Goal: Task Accomplishment & Management: Use online tool/utility

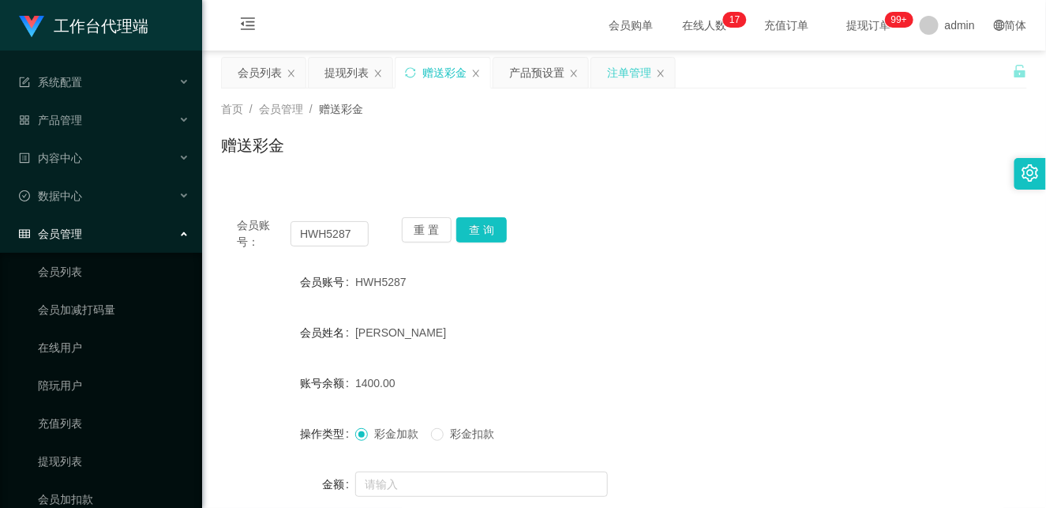
click at [635, 71] on div "注单管理" at bounding box center [629, 73] width 44 height 30
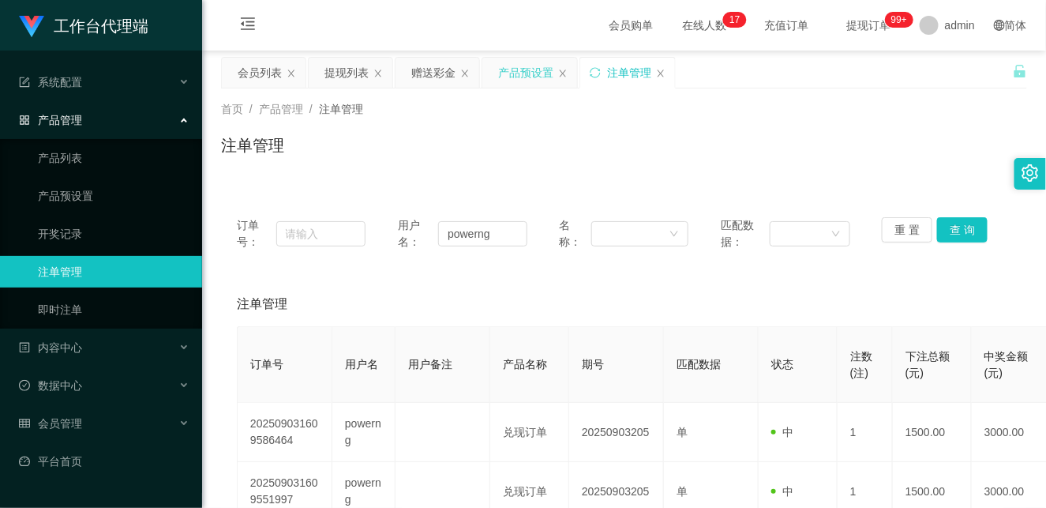
click at [526, 63] on div "产品预设置" at bounding box center [525, 73] width 55 height 30
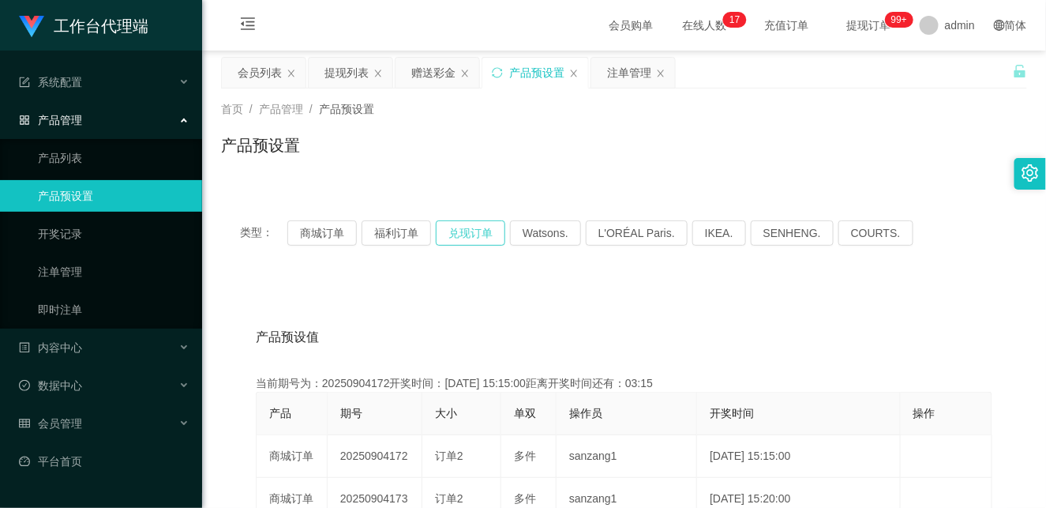
click at [469, 230] on button "兑现订单" at bounding box center [470, 232] width 69 height 25
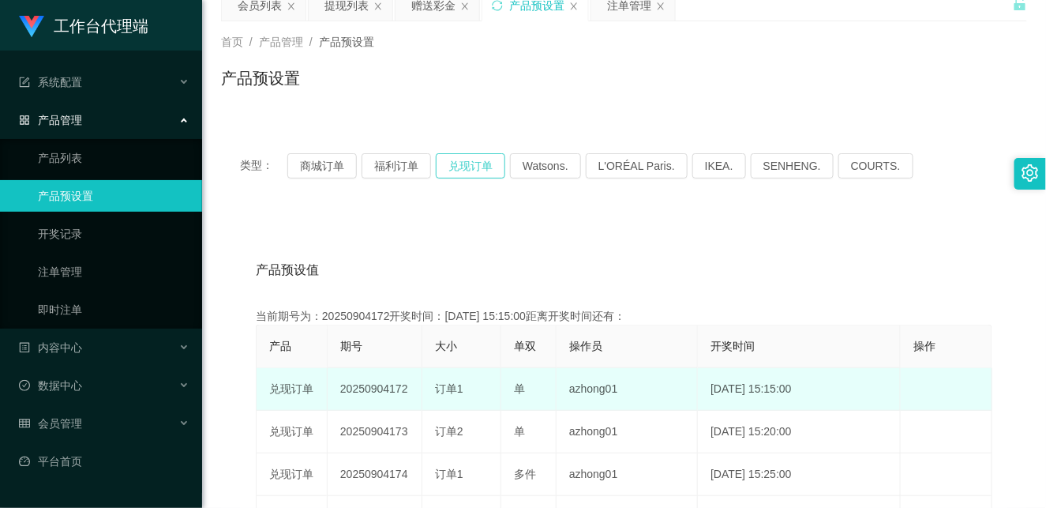
scroll to position [88, 0]
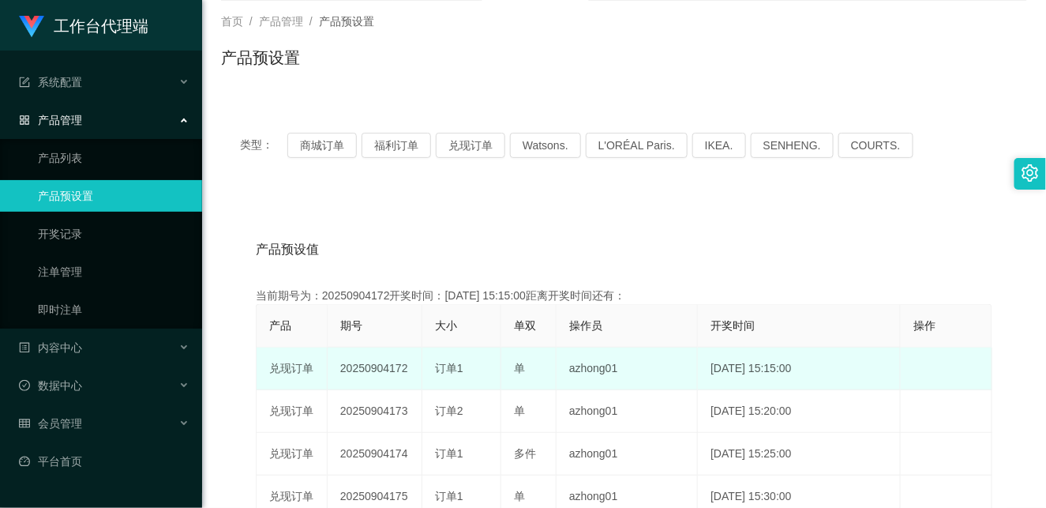
drag, startPoint x: 388, startPoint y: 371, endPoint x: 524, endPoint y: 367, distance: 135.8
click at [524, 367] on tr "兑现订单 20250904172 订单1 单 azhong01 [DATE] 15:15:00 编 辑 限制投注" at bounding box center [625, 368] width 736 height 43
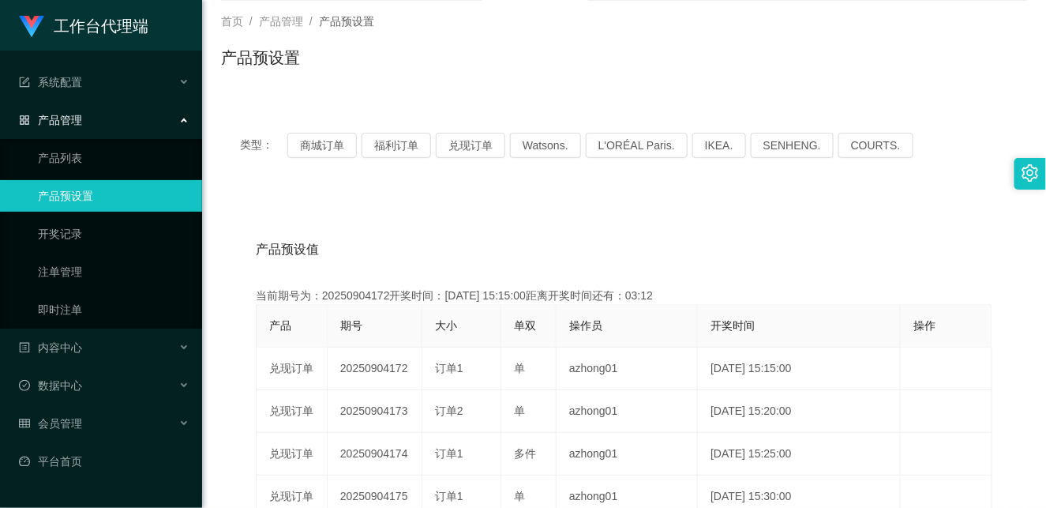
click at [619, 345] on th "操作员" at bounding box center [626, 326] width 141 height 43
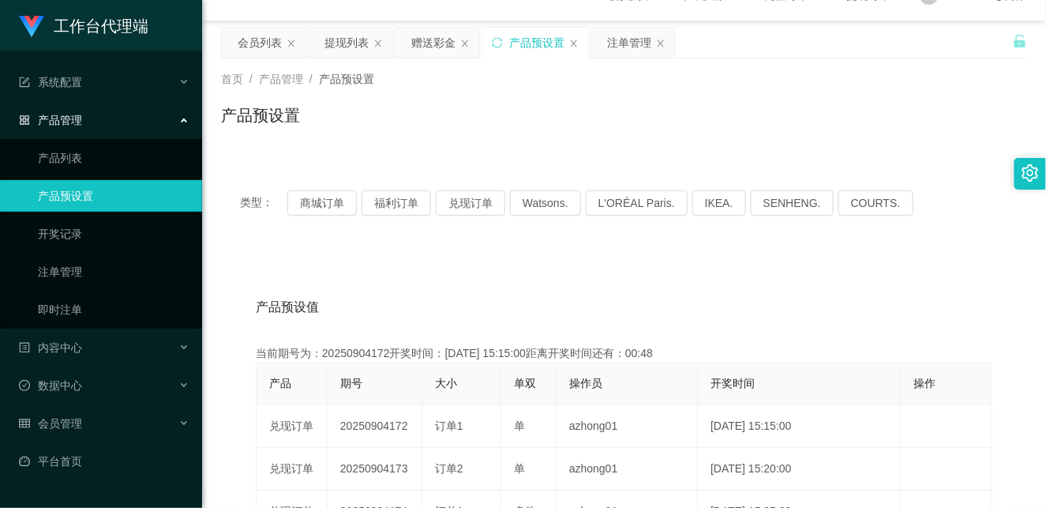
scroll to position [0, 0]
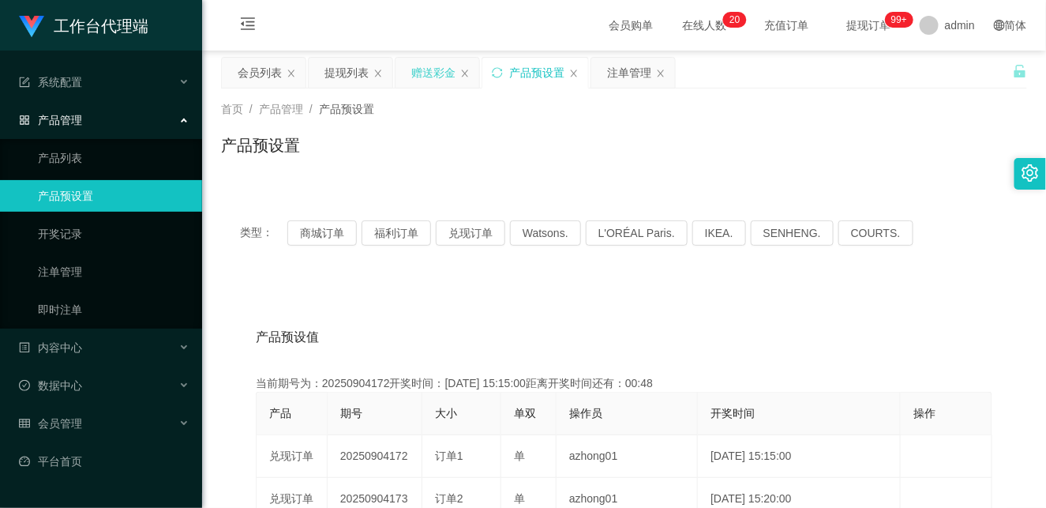
click at [439, 76] on div "赠送彩金" at bounding box center [433, 73] width 44 height 30
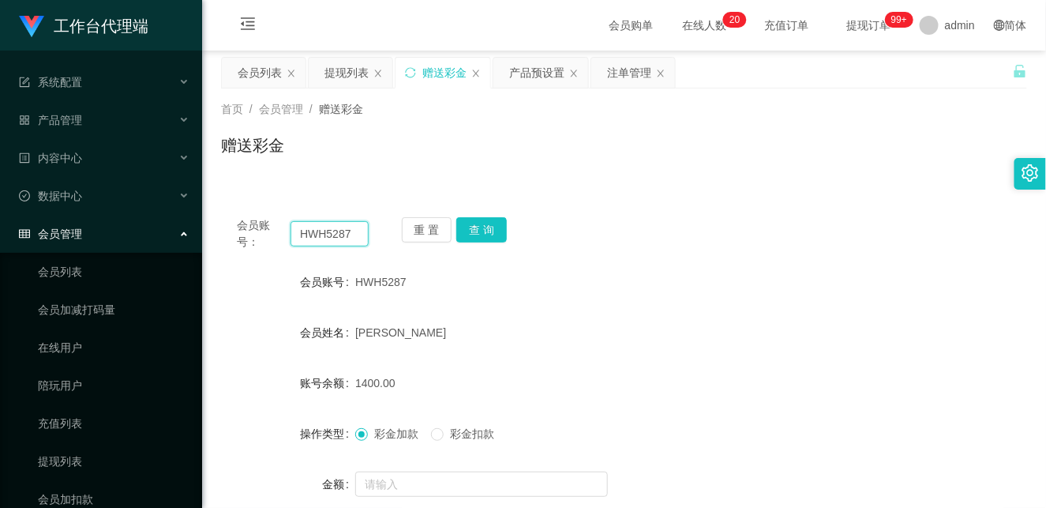
click at [324, 239] on input "HWH5287" at bounding box center [329, 233] width 78 height 25
paste input "ytb369941"
type input "ytb369941"
click at [484, 230] on button "查 询" at bounding box center [481, 229] width 51 height 25
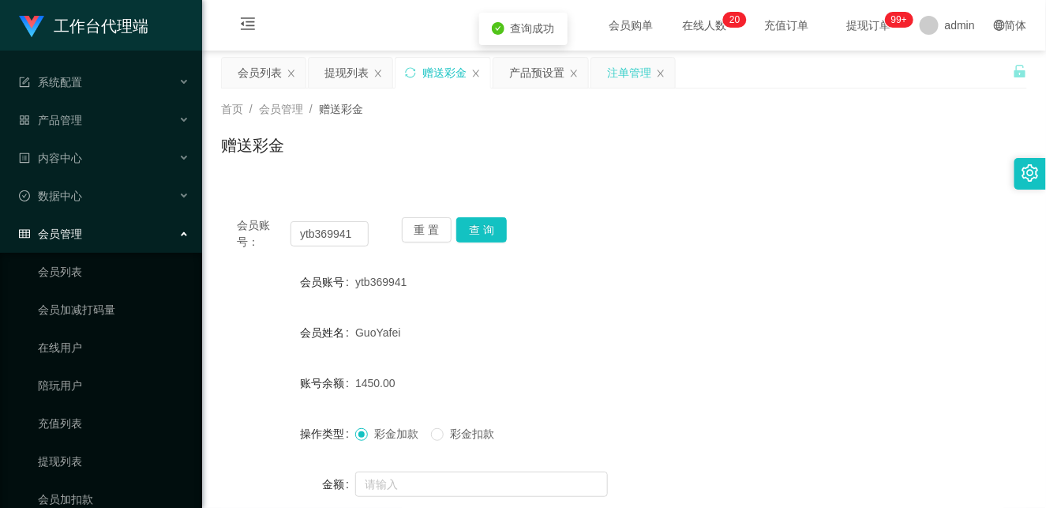
click at [629, 73] on div "注单管理" at bounding box center [629, 73] width 44 height 30
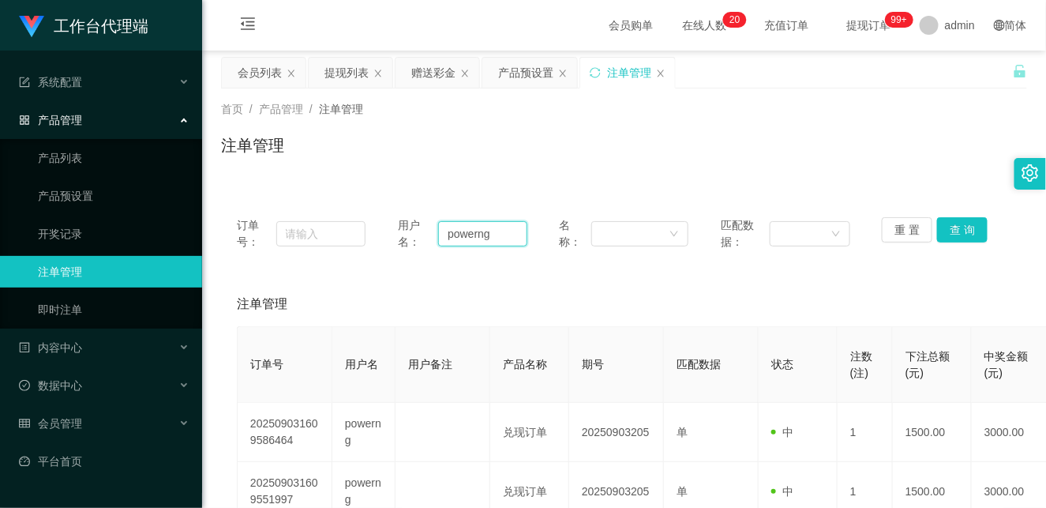
click at [463, 234] on input "powerng" at bounding box center [482, 233] width 89 height 25
paste input "ytb369941"
type input "ytb369941"
click at [949, 230] on button "查 询" at bounding box center [962, 229] width 51 height 25
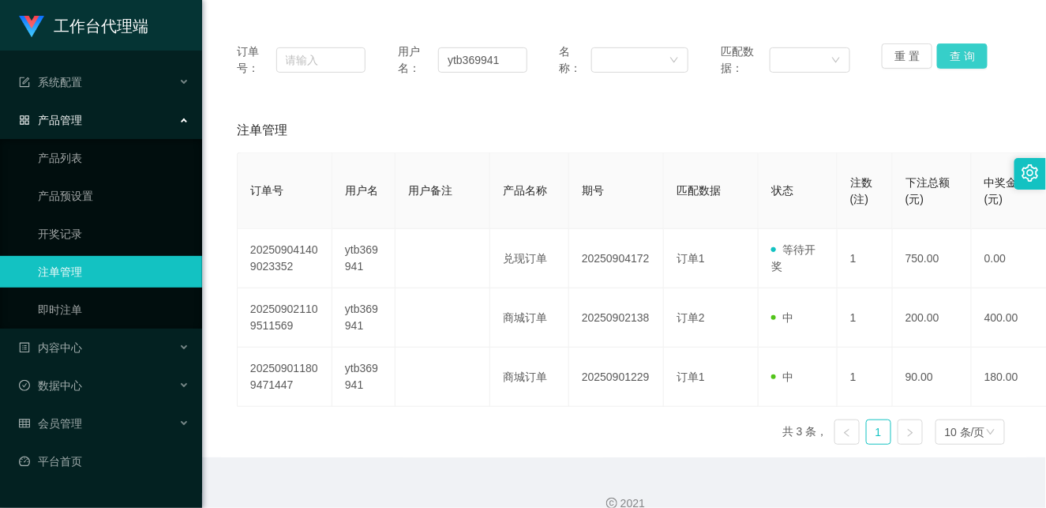
scroll to position [175, 0]
click at [951, 50] on button "查 询" at bounding box center [962, 54] width 51 height 25
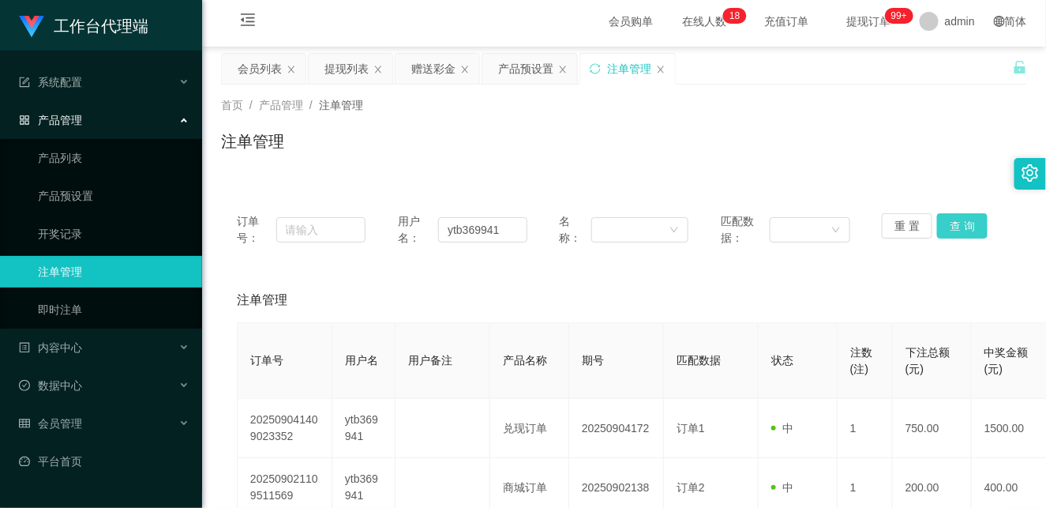
scroll to position [0, 0]
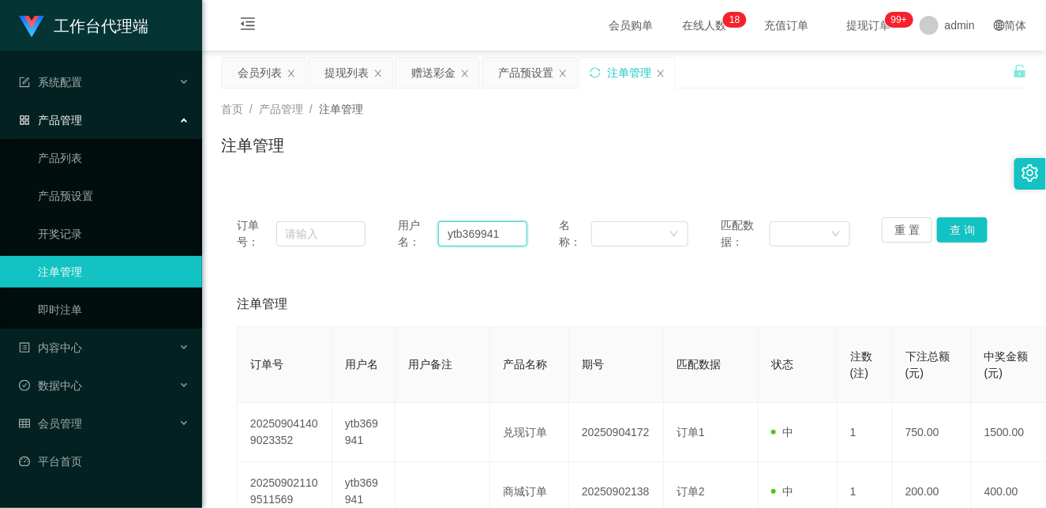
click at [464, 235] on input "ytb369941" at bounding box center [482, 233] width 89 height 25
click at [345, 76] on div "提现列表" at bounding box center [346, 73] width 44 height 30
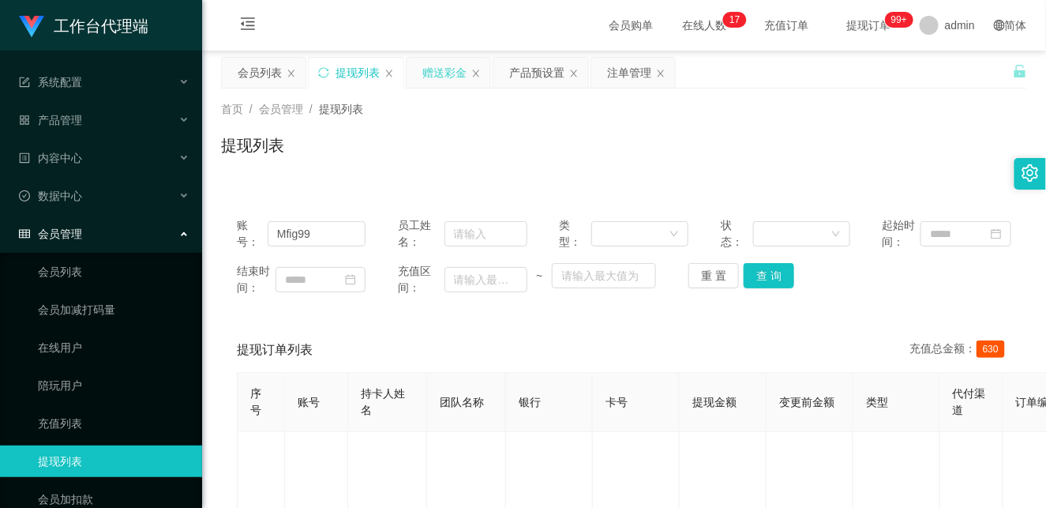
click at [440, 75] on div "赠送彩金" at bounding box center [444, 73] width 44 height 30
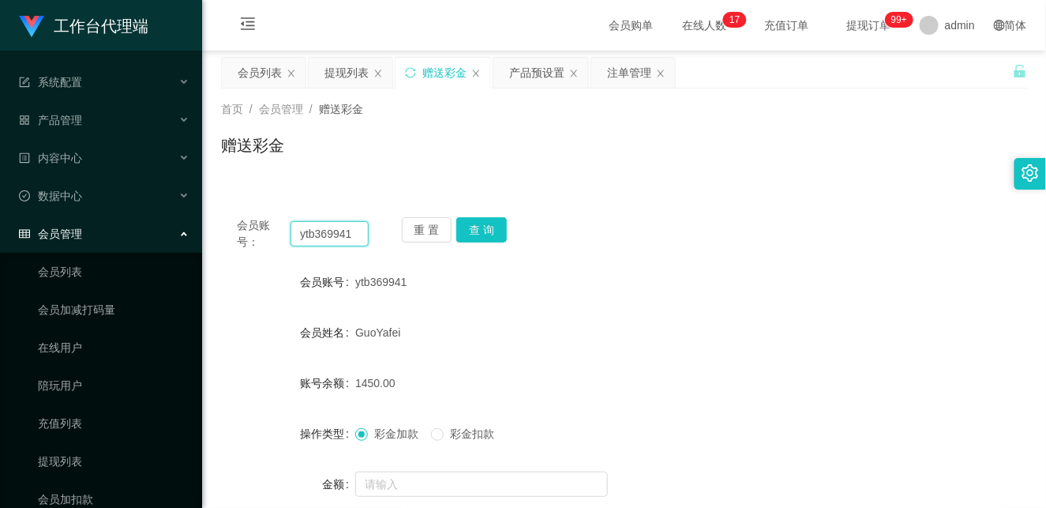
click at [310, 226] on input "ytb369941" at bounding box center [329, 233] width 78 height 25
click at [493, 234] on button "查 询" at bounding box center [481, 229] width 51 height 25
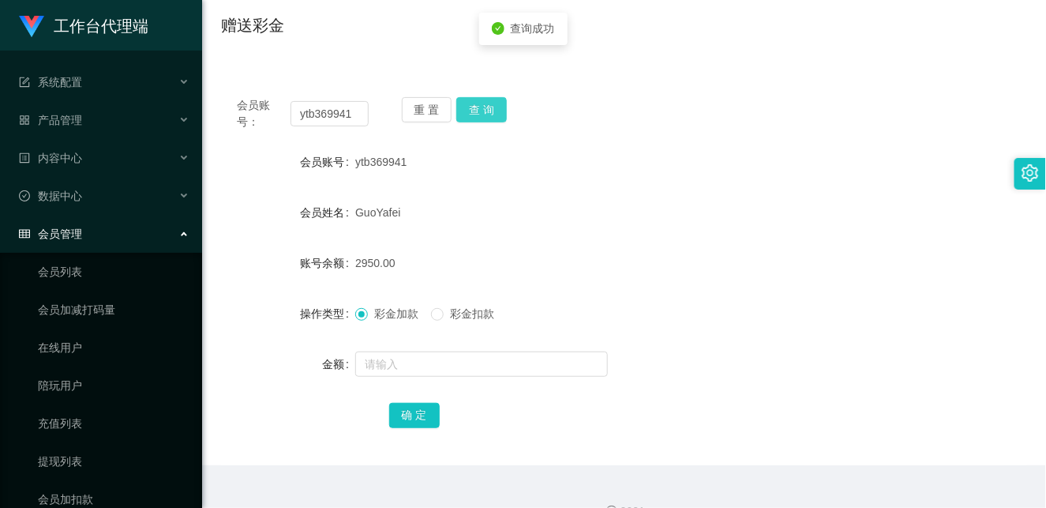
scroll to position [151, 0]
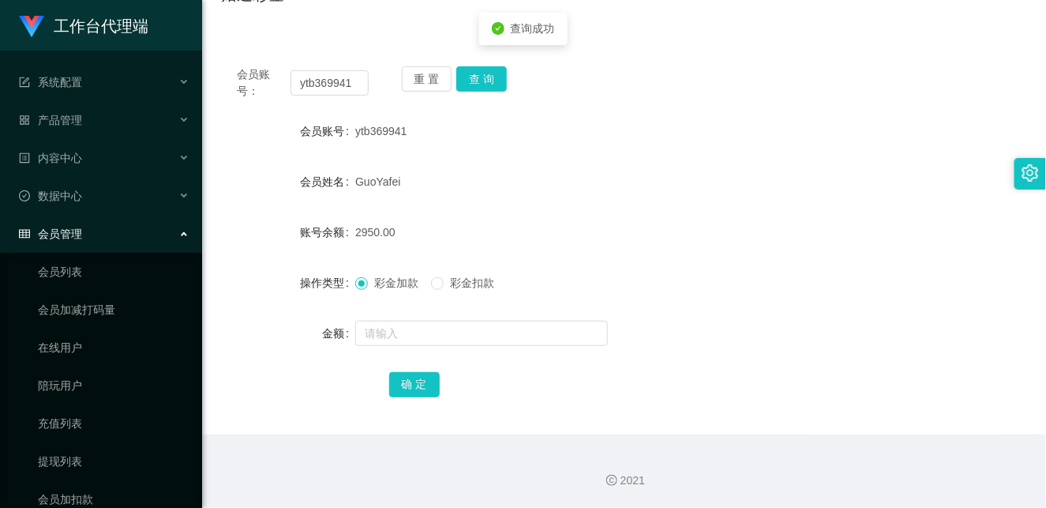
click at [447, 280] on span "彩金扣款" at bounding box center [472, 282] width 57 height 13
click at [420, 332] on input "text" at bounding box center [481, 332] width 253 height 25
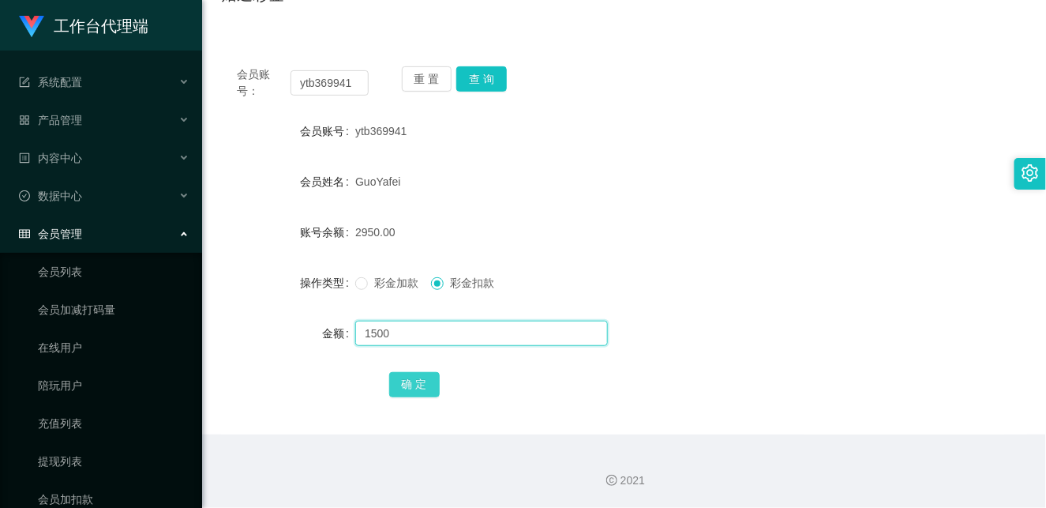
type input "1500"
click at [416, 384] on button "确 定" at bounding box center [414, 384] width 51 height 25
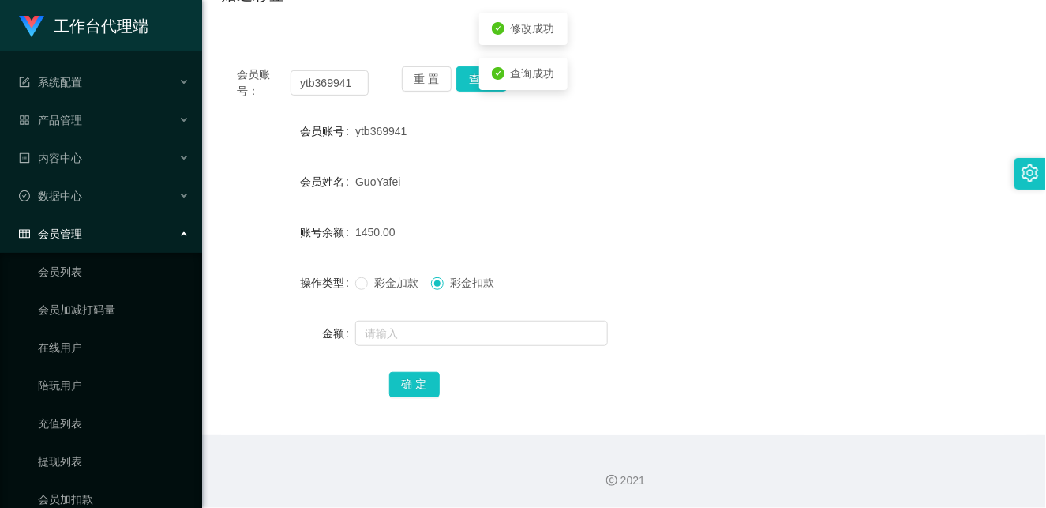
click at [612, 221] on div "1450.00" at bounding box center [590, 232] width 470 height 32
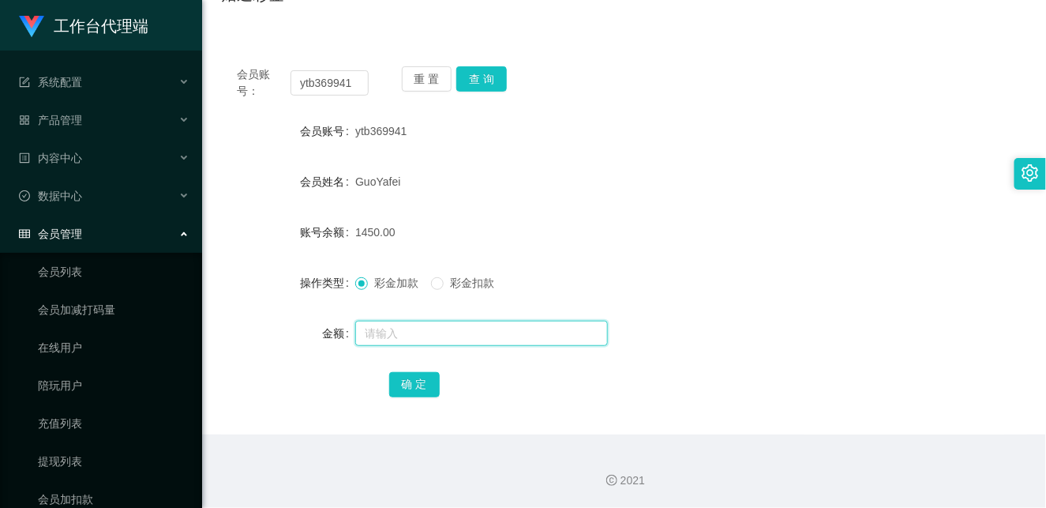
click at [392, 341] on input "text" at bounding box center [481, 332] width 253 height 25
type input "750"
click at [418, 383] on button "确 定" at bounding box center [414, 384] width 51 height 25
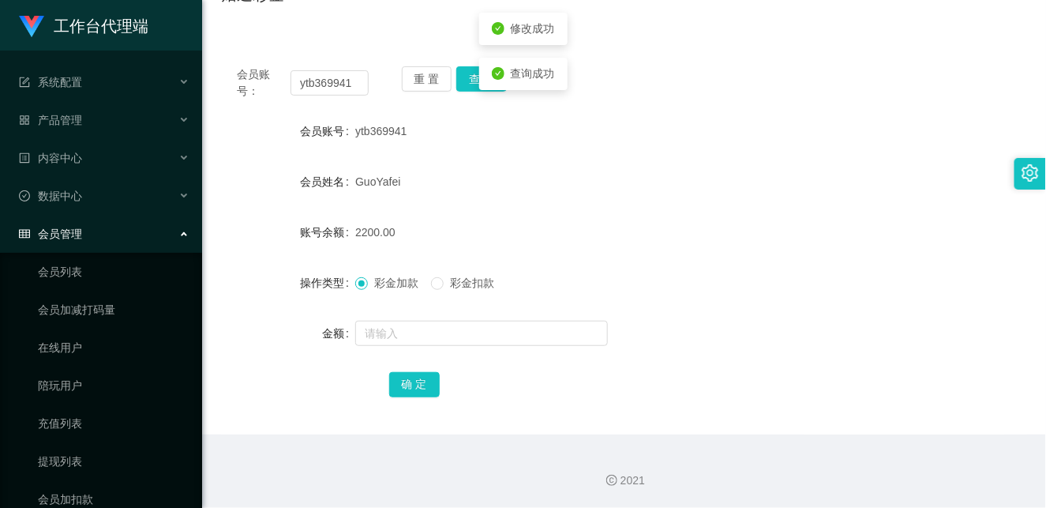
click at [723, 272] on div "彩金加款 彩金扣款" at bounding box center [590, 283] width 470 height 32
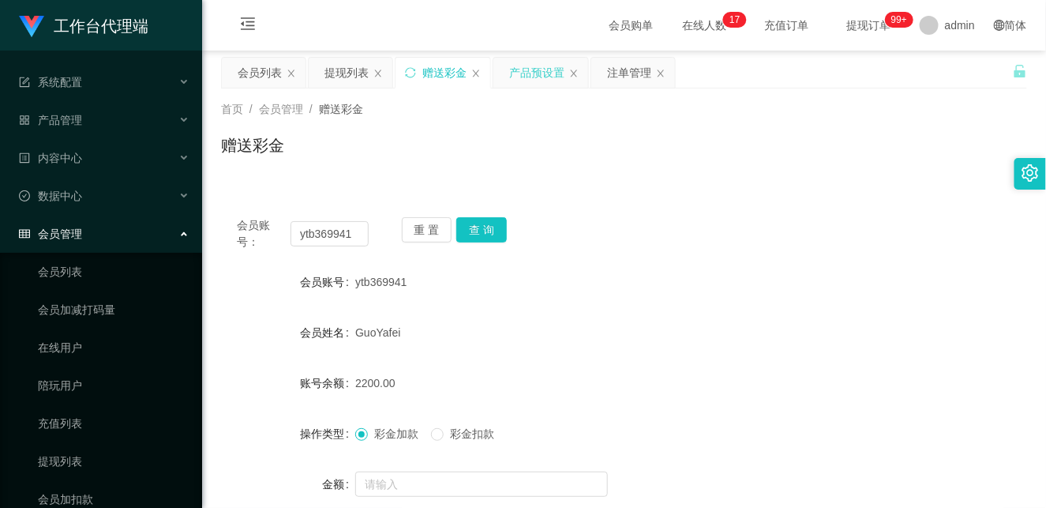
click at [534, 81] on div "产品预设置" at bounding box center [536, 73] width 55 height 30
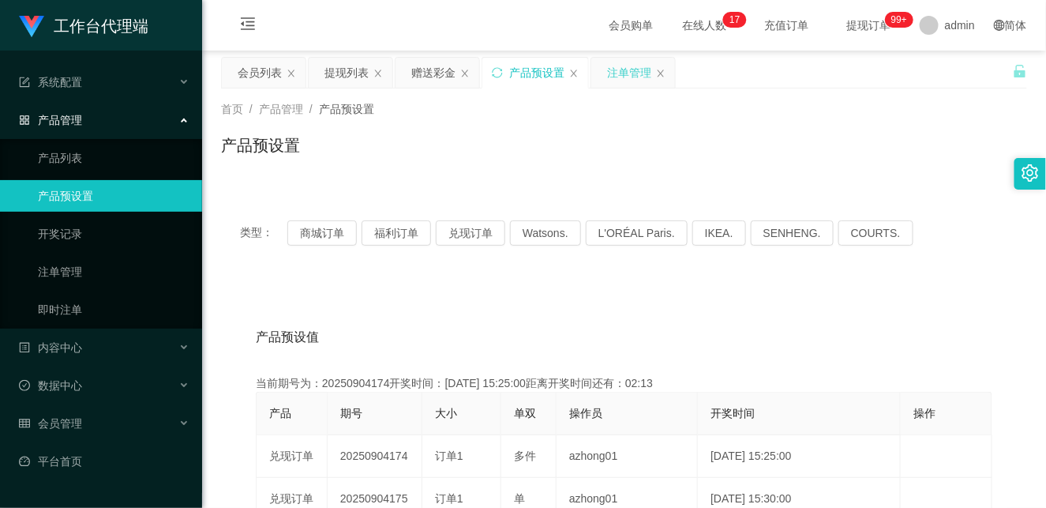
click at [628, 81] on div "注单管理" at bounding box center [629, 73] width 44 height 30
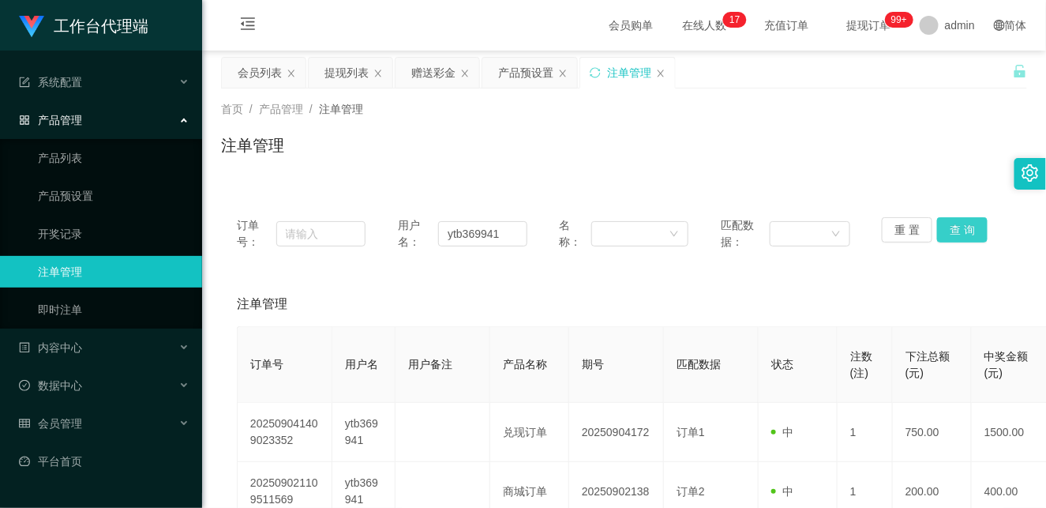
click at [952, 230] on button "查 询" at bounding box center [962, 229] width 51 height 25
click at [953, 231] on button "查 询" at bounding box center [962, 229] width 51 height 25
click at [426, 76] on div "赠送彩金" at bounding box center [433, 73] width 44 height 30
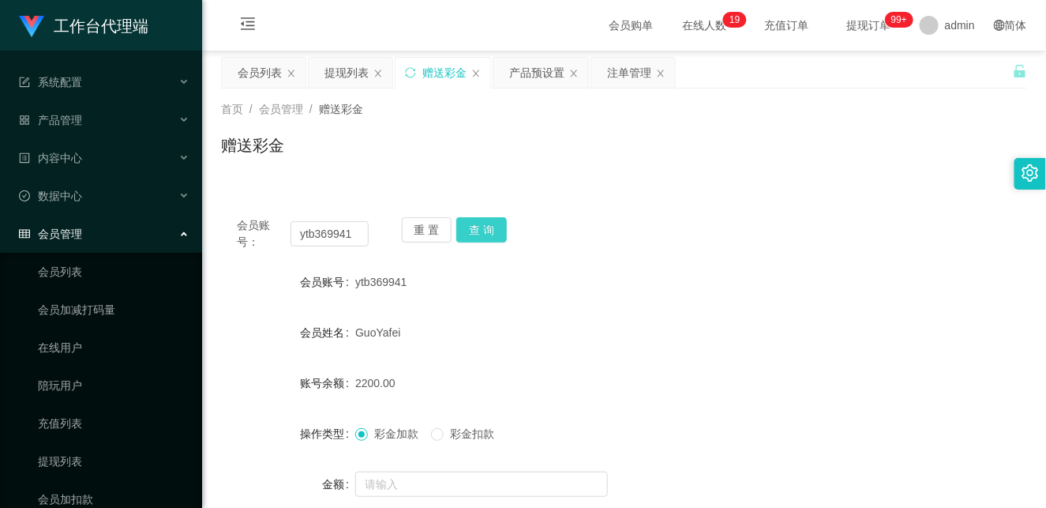
click at [488, 234] on button "查 询" at bounding box center [481, 229] width 51 height 25
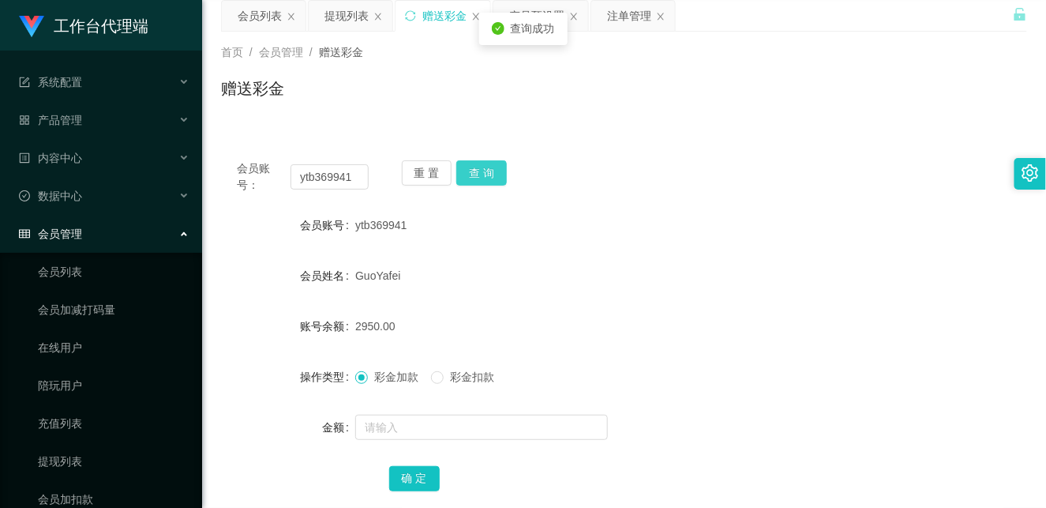
scroll to position [88, 0]
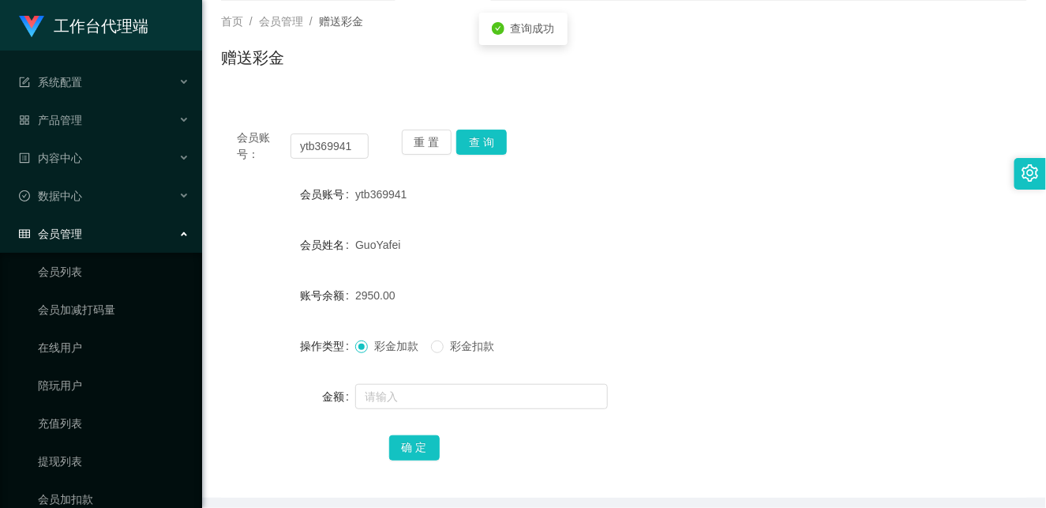
click at [464, 344] on span "彩金扣款" at bounding box center [472, 345] width 57 height 13
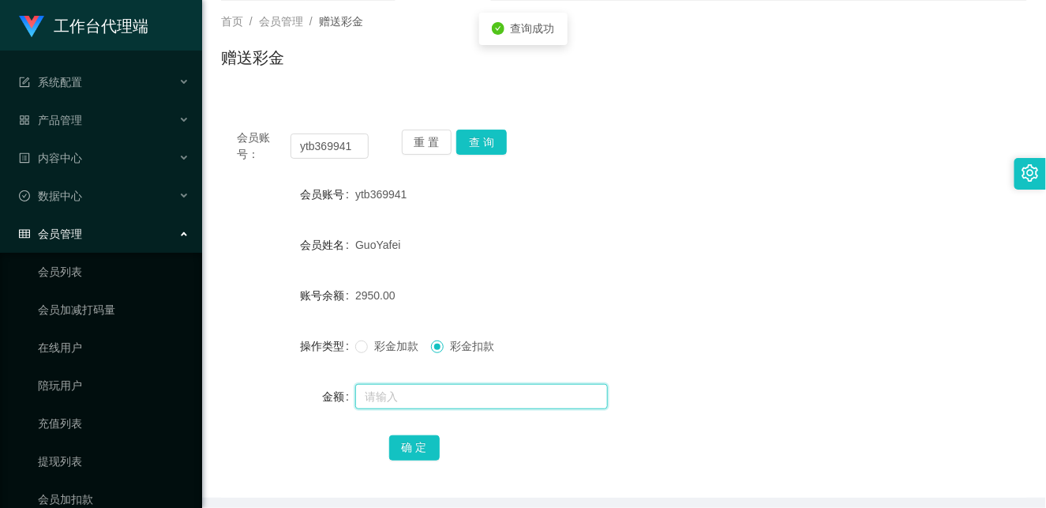
drag, startPoint x: 438, startPoint y: 405, endPoint x: 433, endPoint y: 398, distance: 9.0
click at [438, 405] on input "text" at bounding box center [481, 396] width 253 height 25
type input "750"
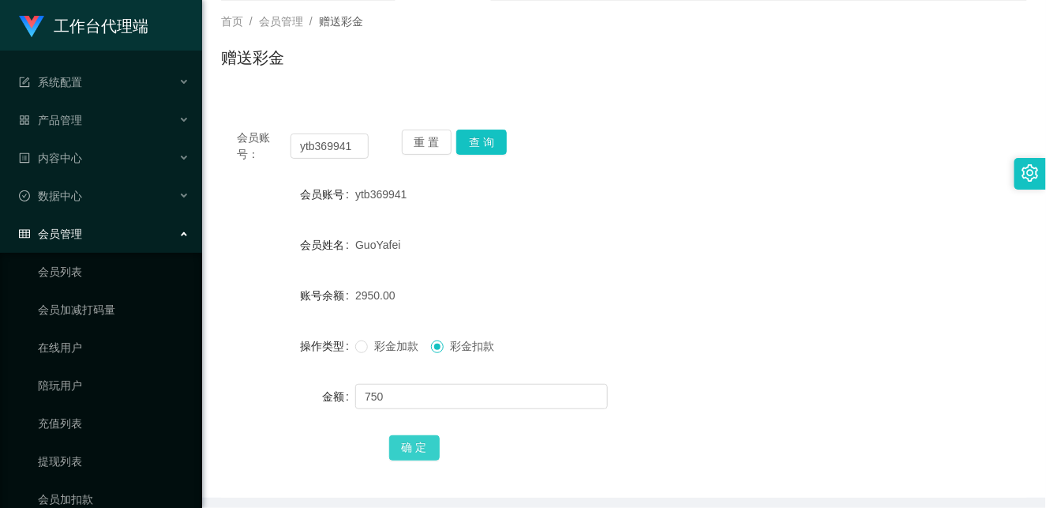
click at [417, 443] on button "确 定" at bounding box center [414, 447] width 51 height 25
click at [669, 328] on form "会员账号 ytb369941 会员姓名 [PERSON_NAME] 账号余额 2950.00 操作类型 彩金加款 彩金扣款 金额 确 定" at bounding box center [624, 320] width 806 height 284
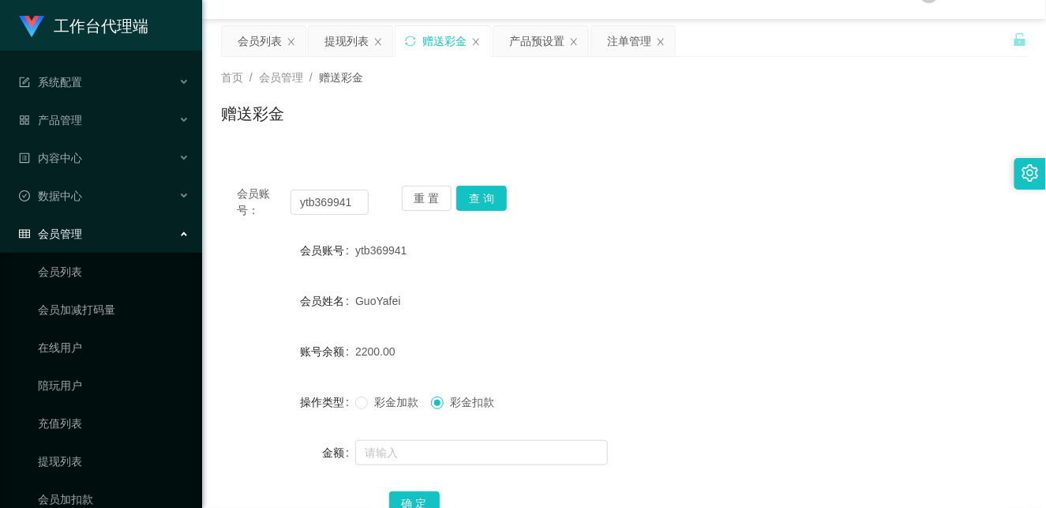
scroll to position [0, 0]
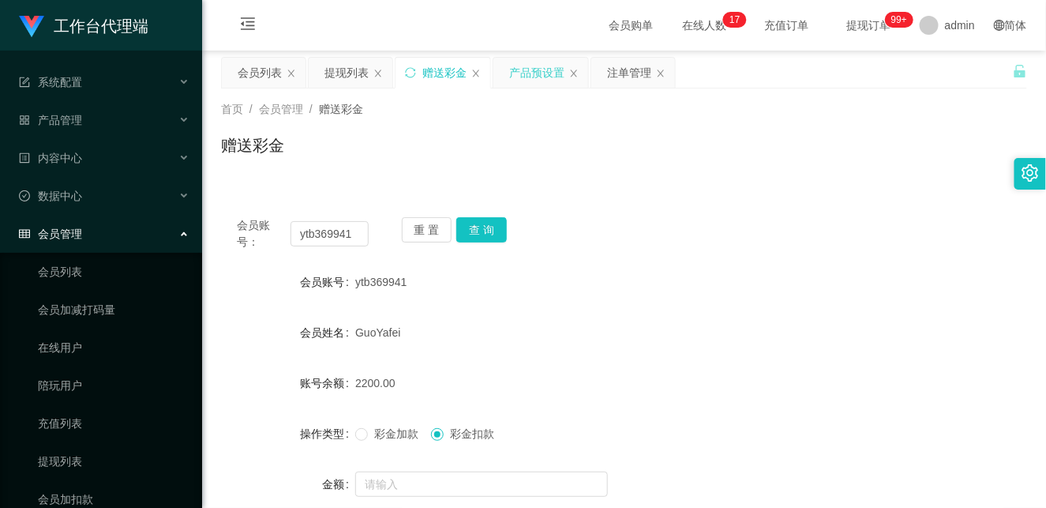
click at [534, 76] on div "产品预设置" at bounding box center [536, 73] width 55 height 30
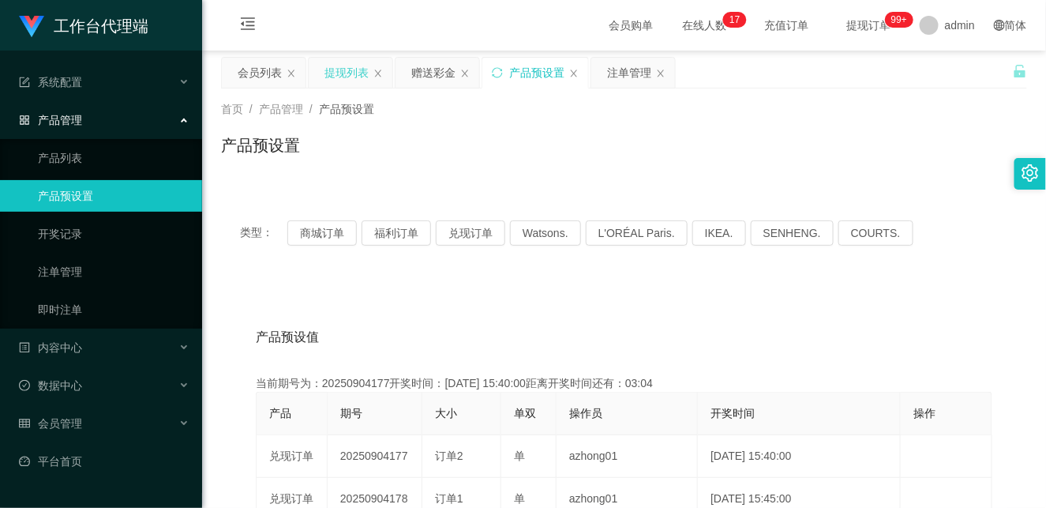
click at [340, 69] on div "提现列表" at bounding box center [346, 73] width 44 height 30
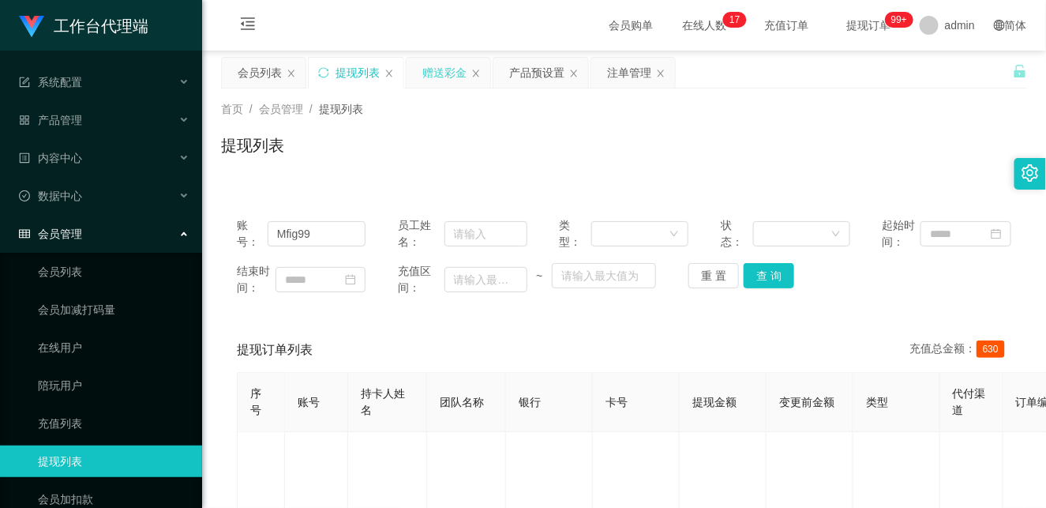
click at [442, 81] on div "赠送彩金" at bounding box center [444, 73] width 44 height 30
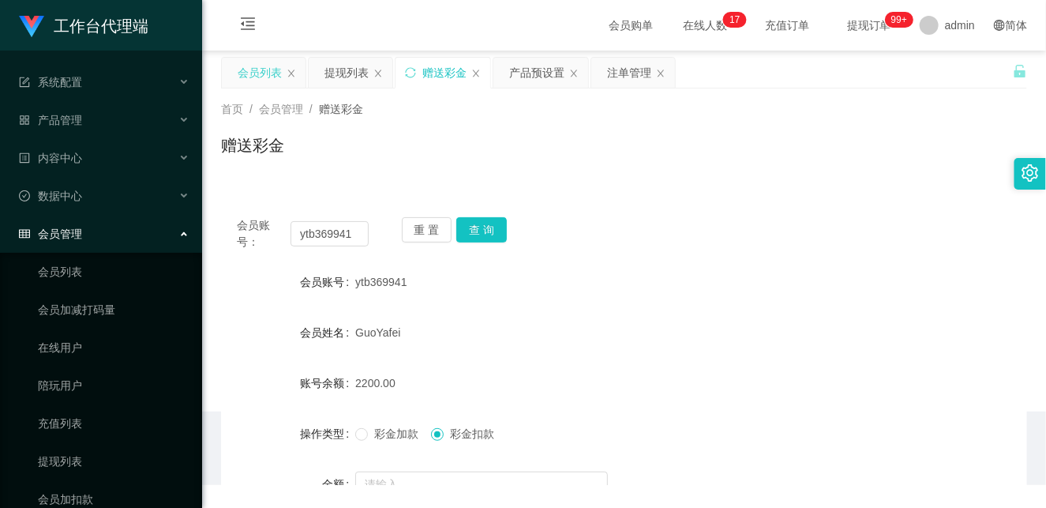
click at [247, 75] on div "会员列表" at bounding box center [260, 73] width 44 height 30
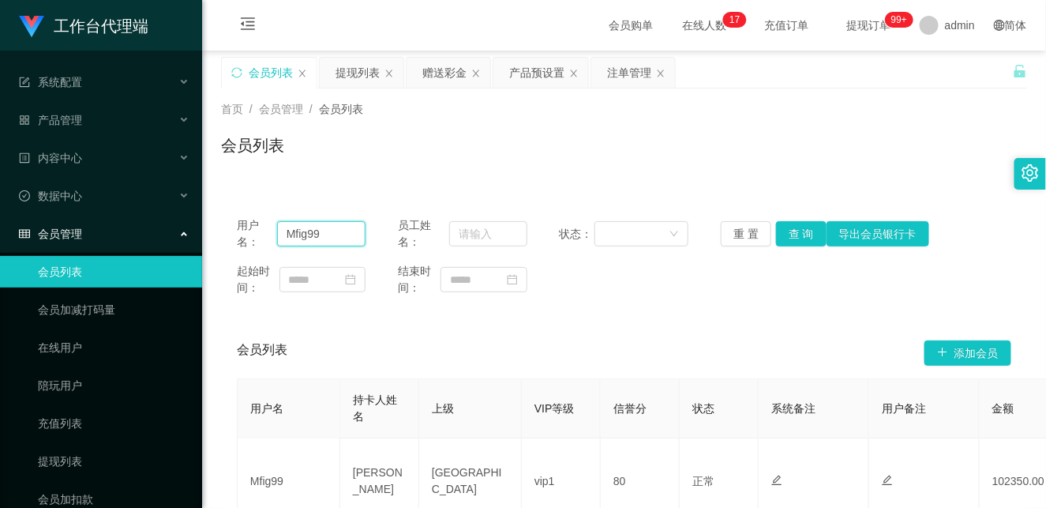
click at [303, 237] on input "Mfig99" at bounding box center [321, 233] width 89 height 25
paste input "ytb369941"
type input "ytb369941"
drag, startPoint x: 805, startPoint y: 234, endPoint x: 900, endPoint y: 167, distance: 116.5
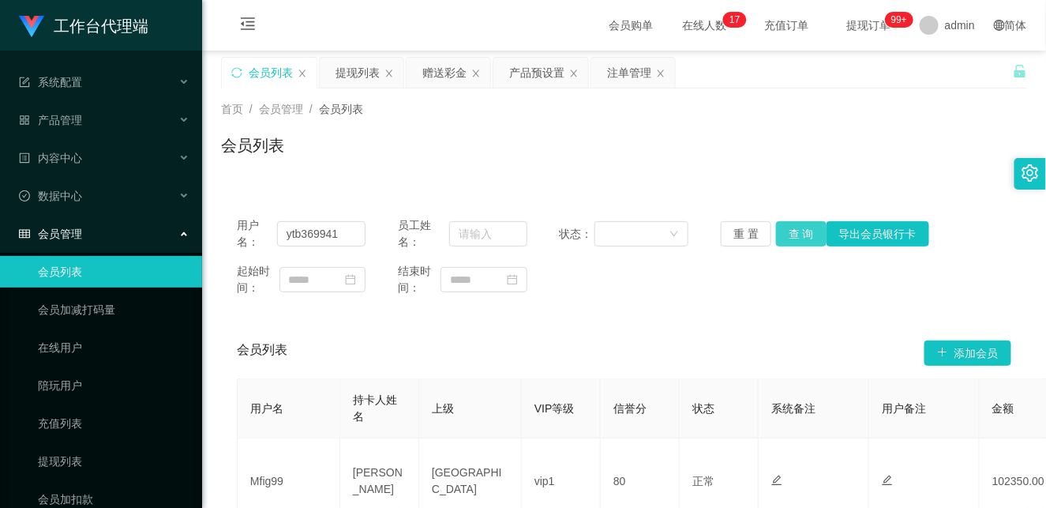
click at [805, 234] on button "查 询" at bounding box center [801, 233] width 51 height 25
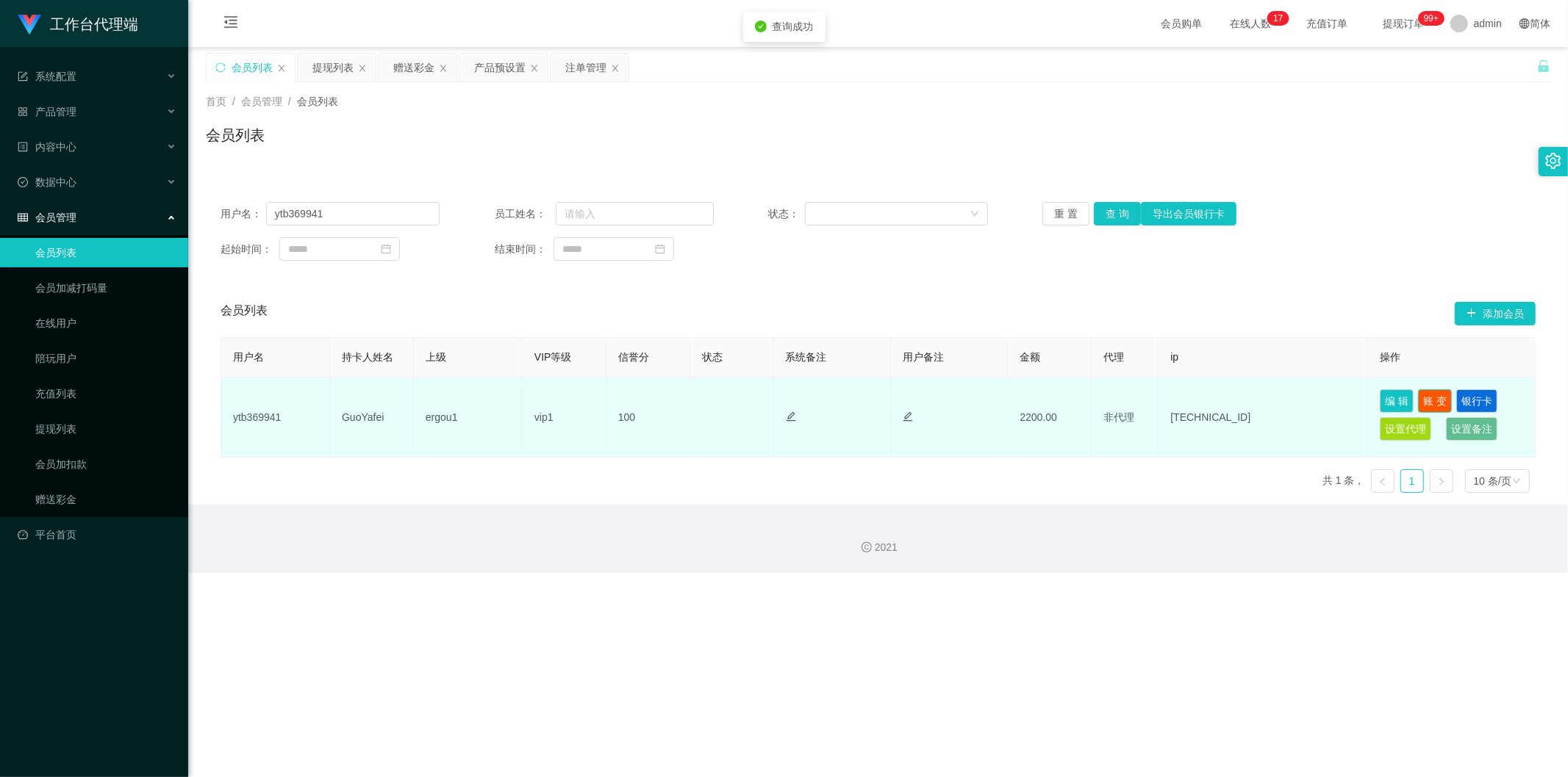
click at [973, 399] on button "账 变" at bounding box center [1435, 400] width 34 height 23
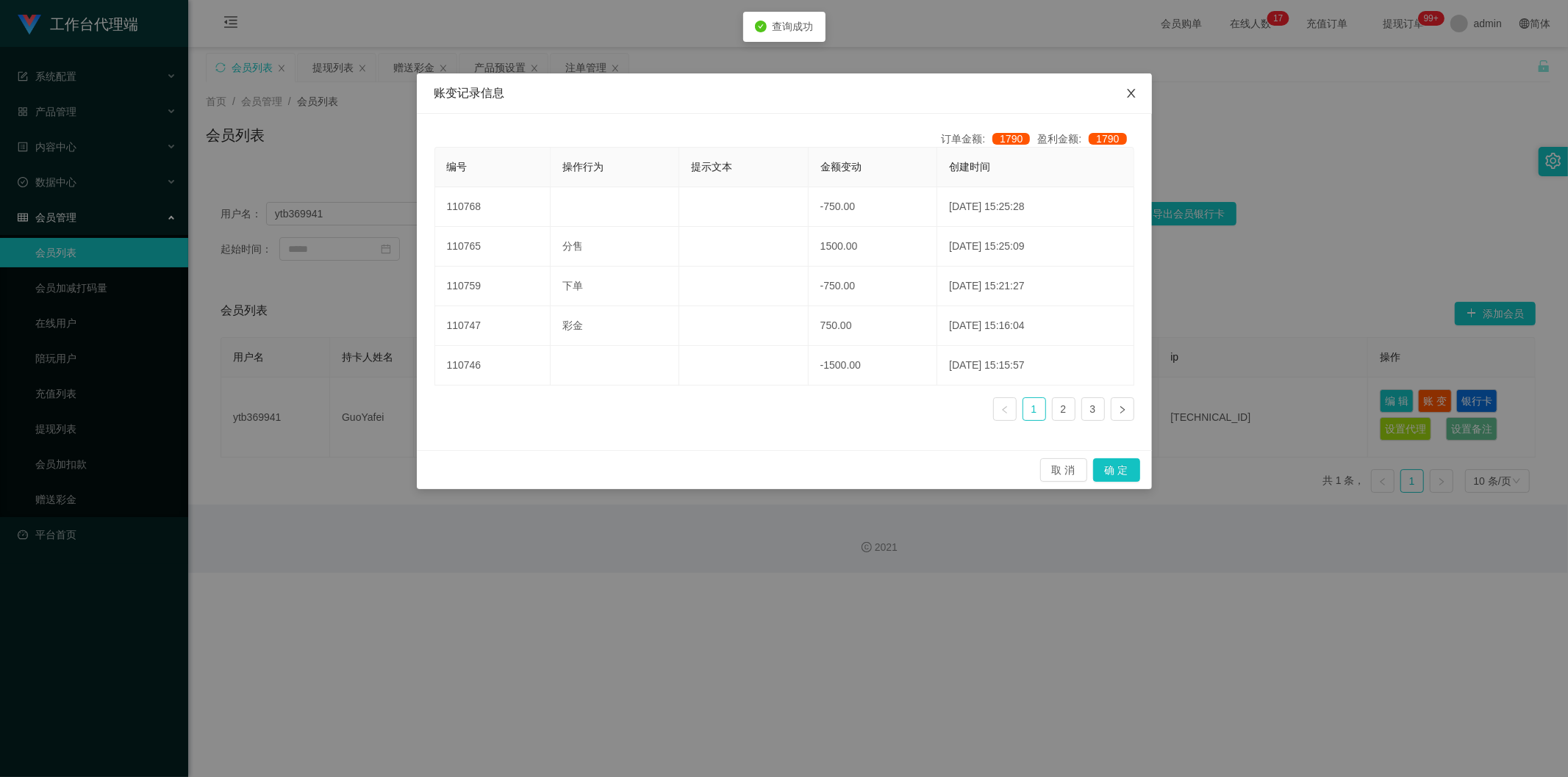
click at [973, 92] on icon "图标: close" at bounding box center [1130, 93] width 8 height 8
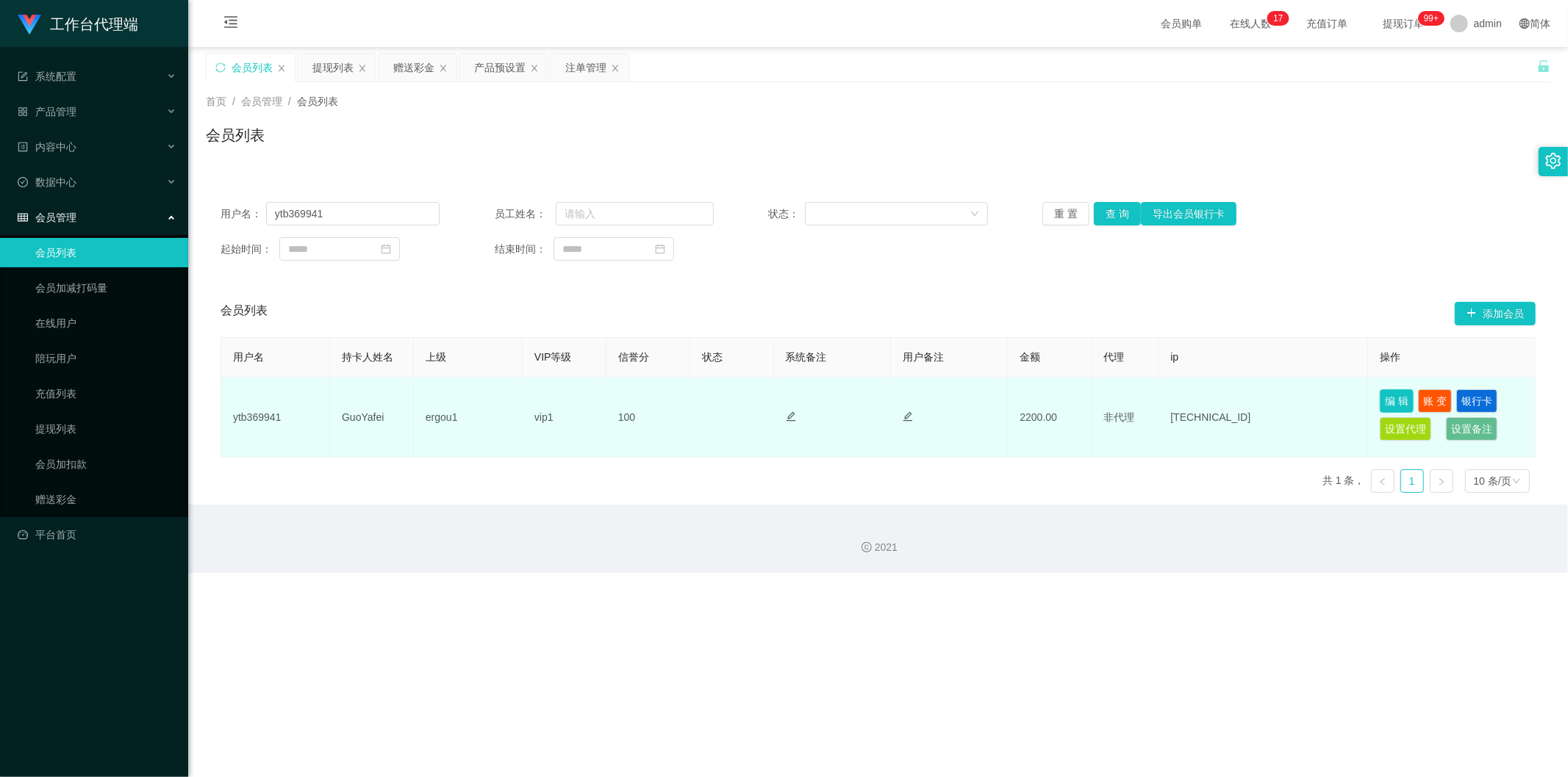
click at [973, 400] on button "编 辑" at bounding box center [1397, 400] width 34 height 23
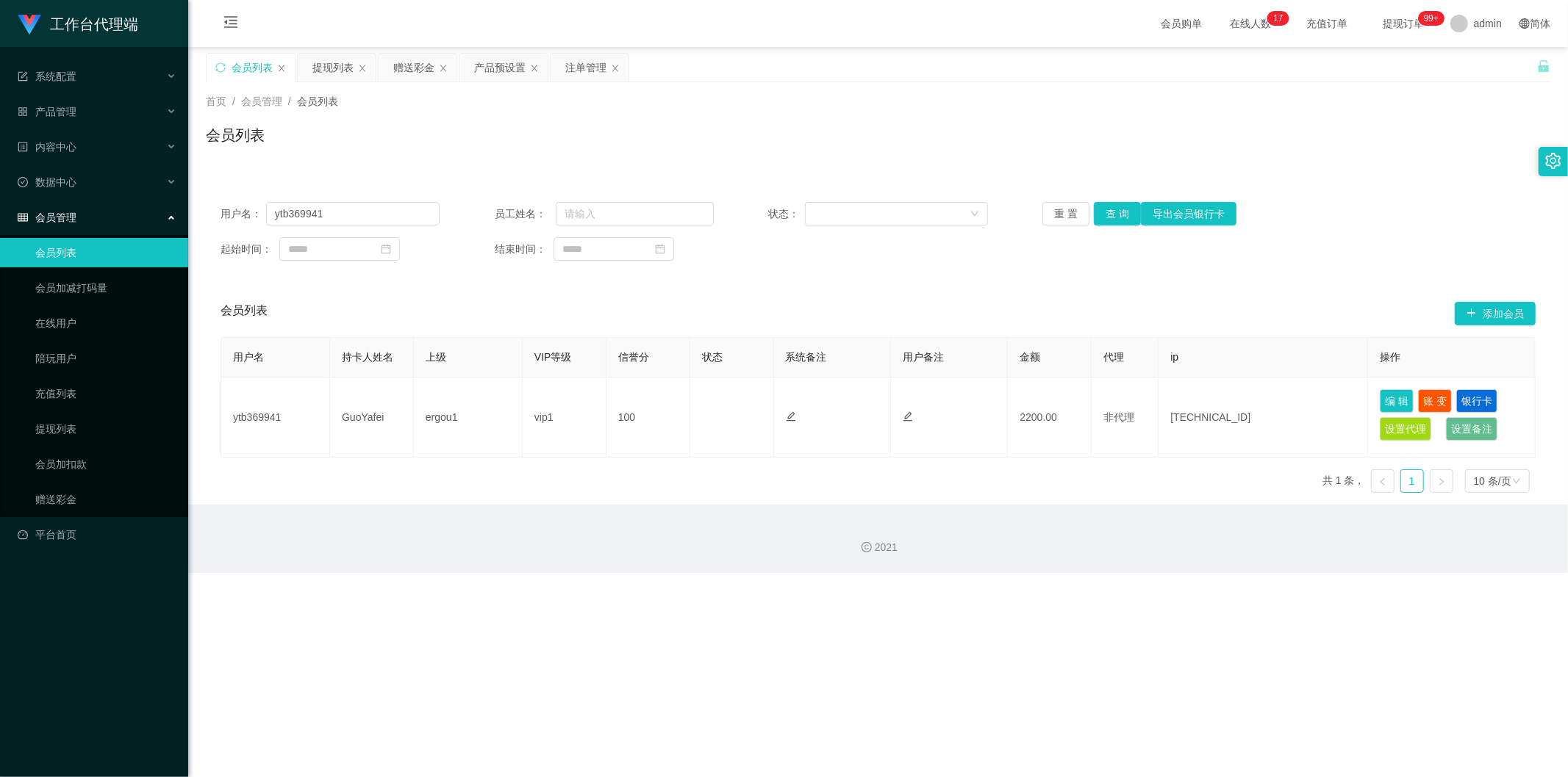
type input "ytb369941"
type input "GuoYafei"
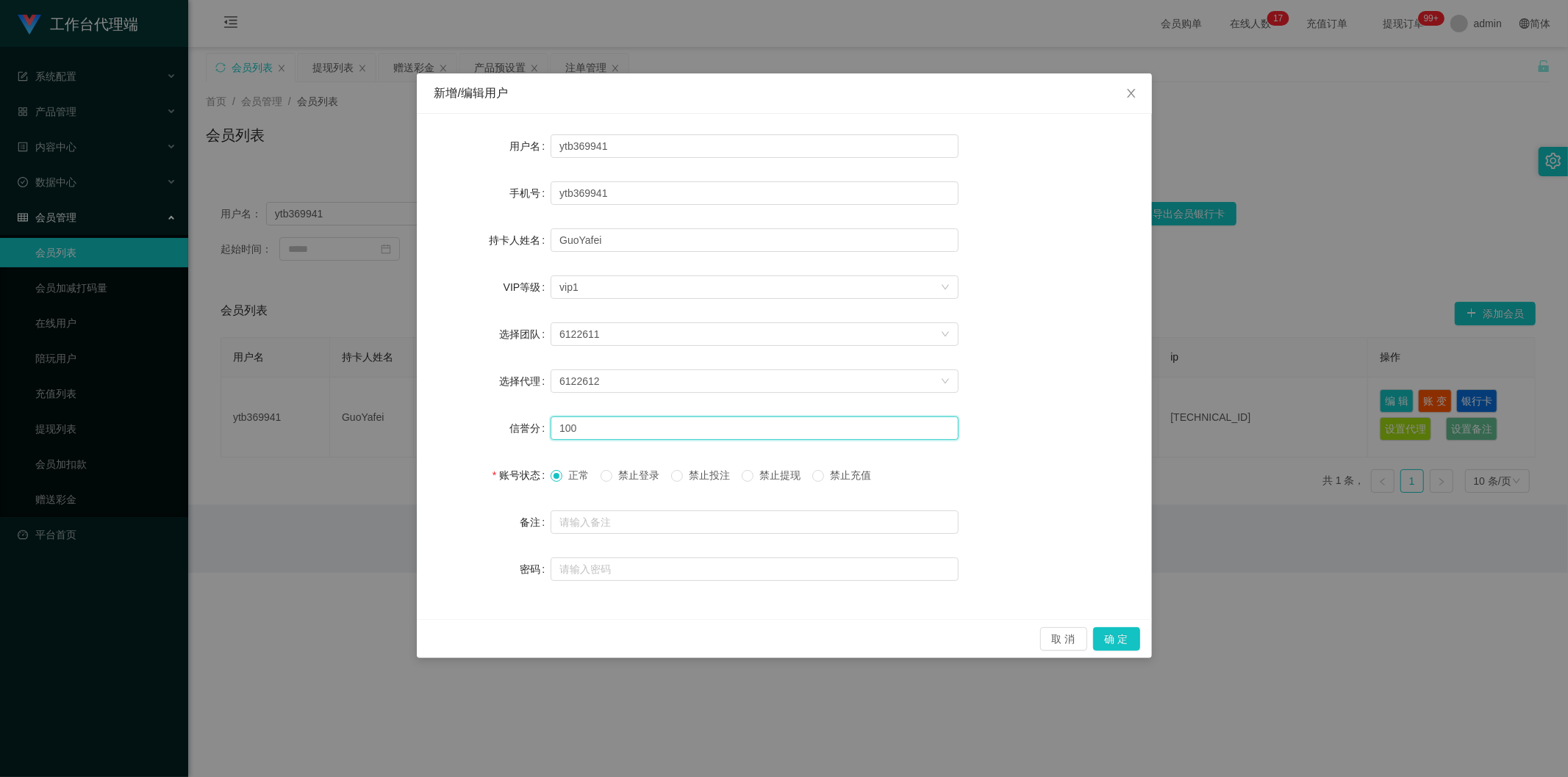
drag, startPoint x: 587, startPoint y: 430, endPoint x: 495, endPoint y: 420, distance: 92.5
click at [495, 420] on div "信誉分 100" at bounding box center [783, 428] width 699 height 30
type input "80"
drag, startPoint x: 1128, startPoint y: 633, endPoint x: 1115, endPoint y: 641, distance: 15.3
click at [973, 472] on button "确 定" at bounding box center [1116, 638] width 47 height 23
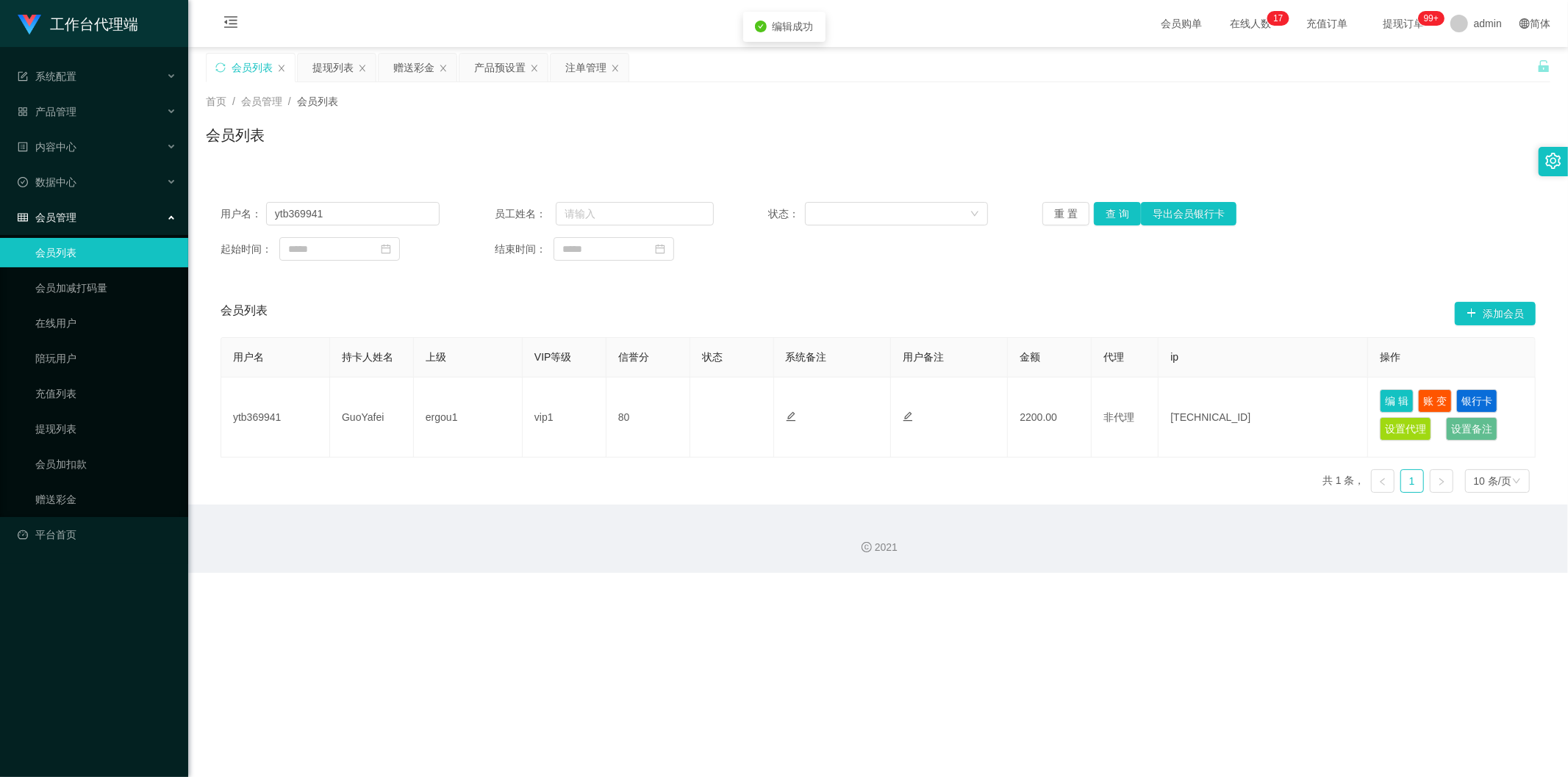
drag, startPoint x: 1383, startPoint y: 206, endPoint x: 1453, endPoint y: 92, distance: 133.8
click at [973, 204] on div "用户名： ytb369941 员工姓名： 状态： 重 置 查 询 导出会员银行卡" at bounding box center [878, 213] width 1315 height 23
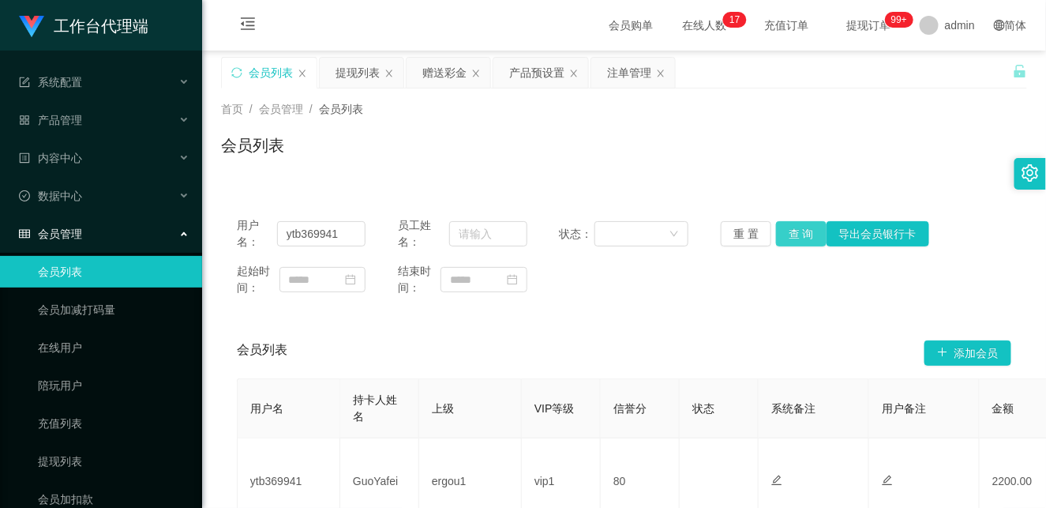
click at [800, 231] on button "查 询" at bounding box center [801, 233] width 51 height 25
click at [616, 68] on div "注单管理" at bounding box center [629, 73] width 44 height 30
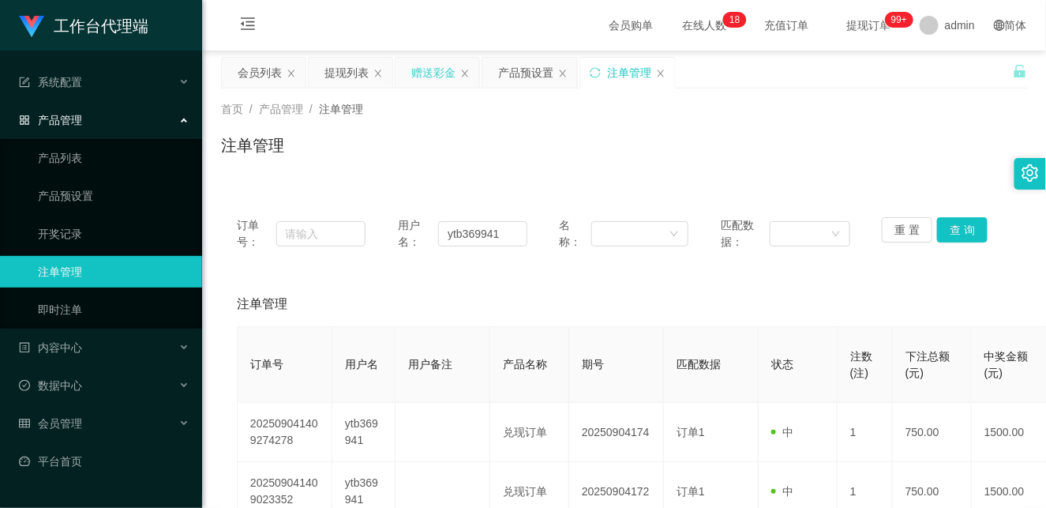
click at [428, 75] on div "赠送彩金" at bounding box center [433, 73] width 44 height 30
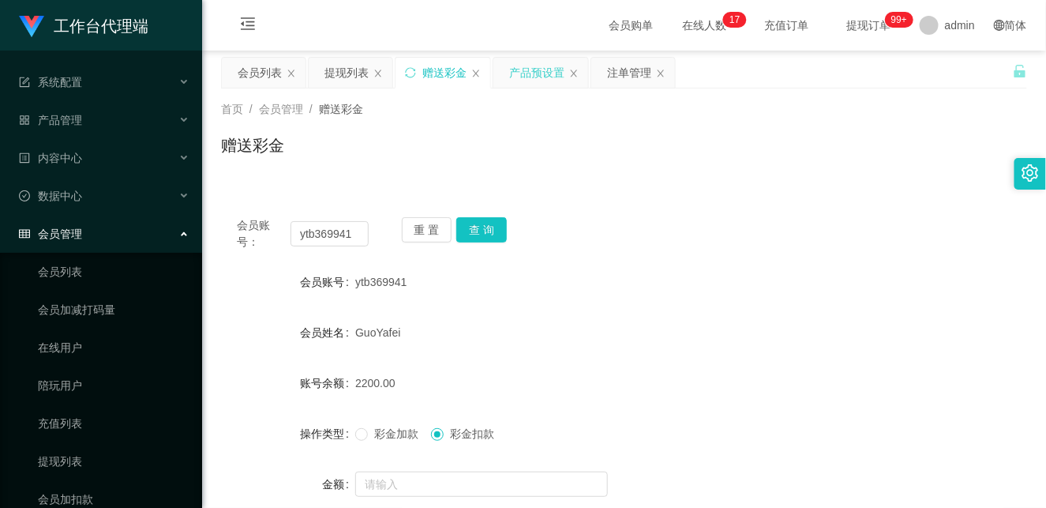
click at [534, 72] on div "产品预设置" at bounding box center [536, 73] width 55 height 30
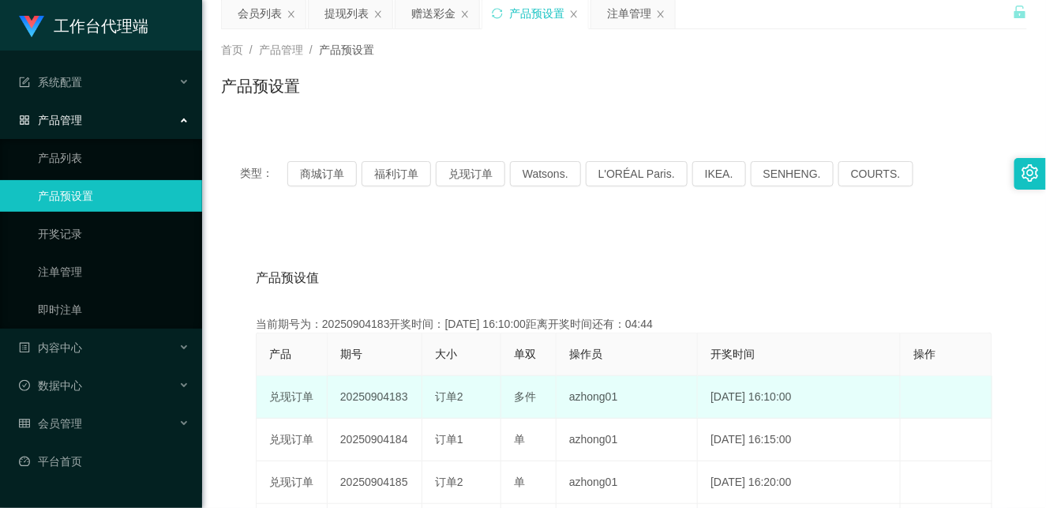
scroll to position [88, 0]
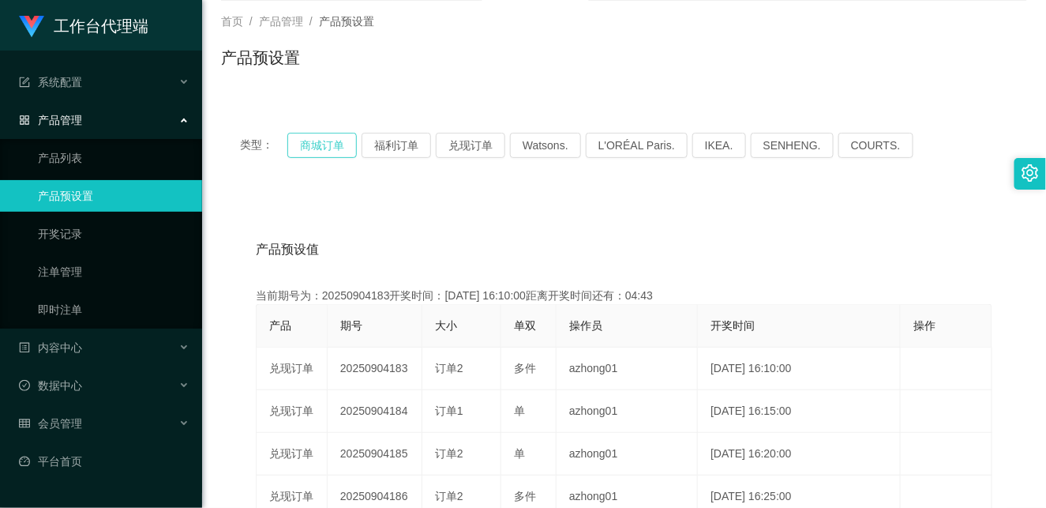
click at [328, 147] on button "商城订单" at bounding box center [321, 145] width 69 height 25
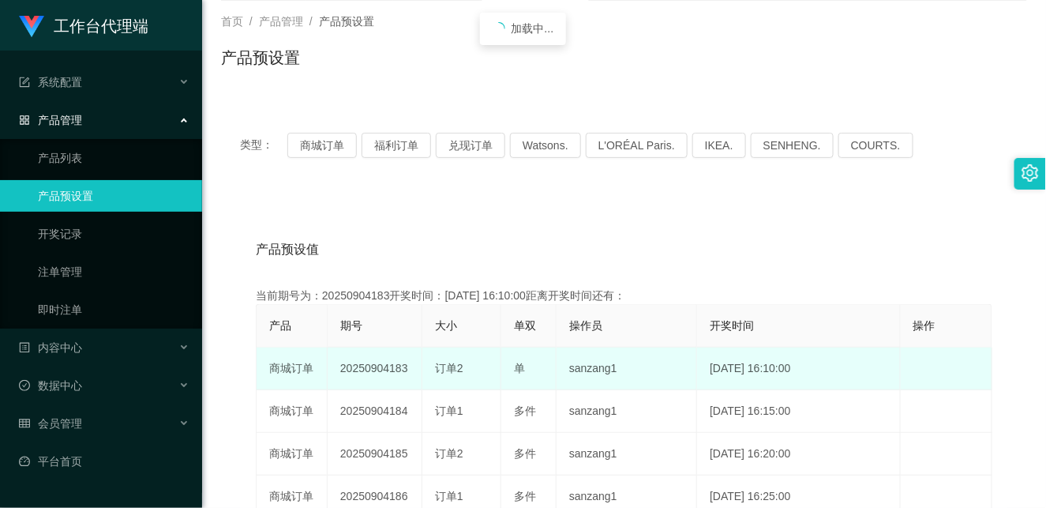
click at [507, 366] on td "单" at bounding box center [528, 368] width 55 height 43
drag, startPoint x: 385, startPoint y: 366, endPoint x: 470, endPoint y: 359, distance: 85.5
click at [470, 359] on tr "商城订单 20250904183 订单2 单 sanzang1 [DATE] 16:10:00 编 辑 限制投注" at bounding box center [625, 368] width 736 height 43
click at [480, 377] on td "订单2" at bounding box center [461, 368] width 79 height 43
click at [383, 368] on td "20250904183" at bounding box center [375, 368] width 95 height 43
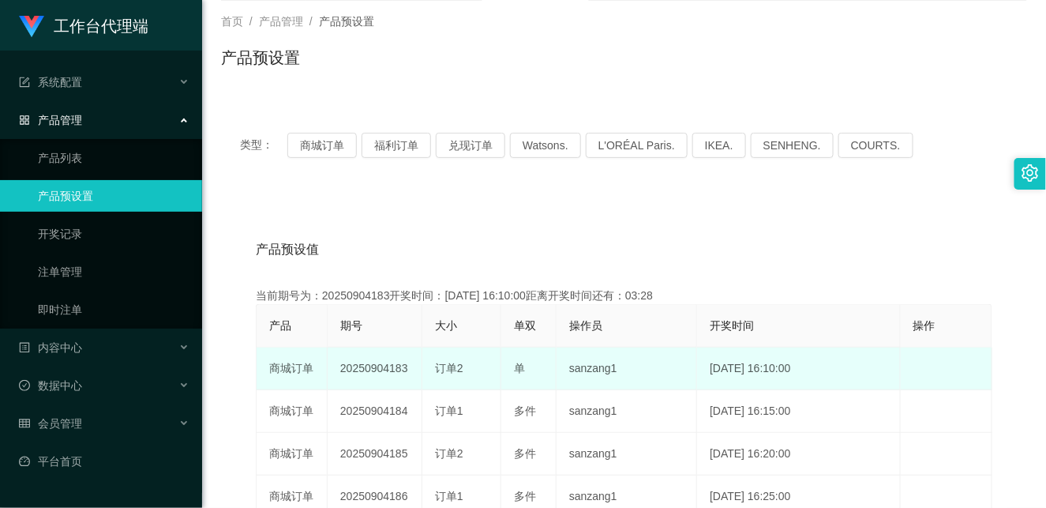
click at [383, 368] on td "20250904183" at bounding box center [375, 368] width 95 height 43
click at [442, 364] on span "订单2" at bounding box center [449, 368] width 28 height 13
click at [369, 373] on td "20250904183" at bounding box center [375, 368] width 95 height 43
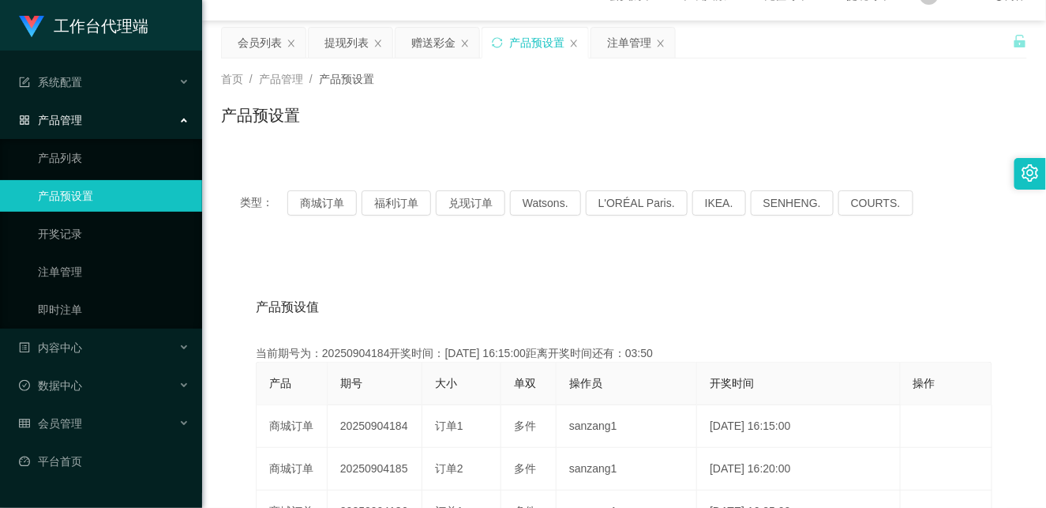
scroll to position [0, 0]
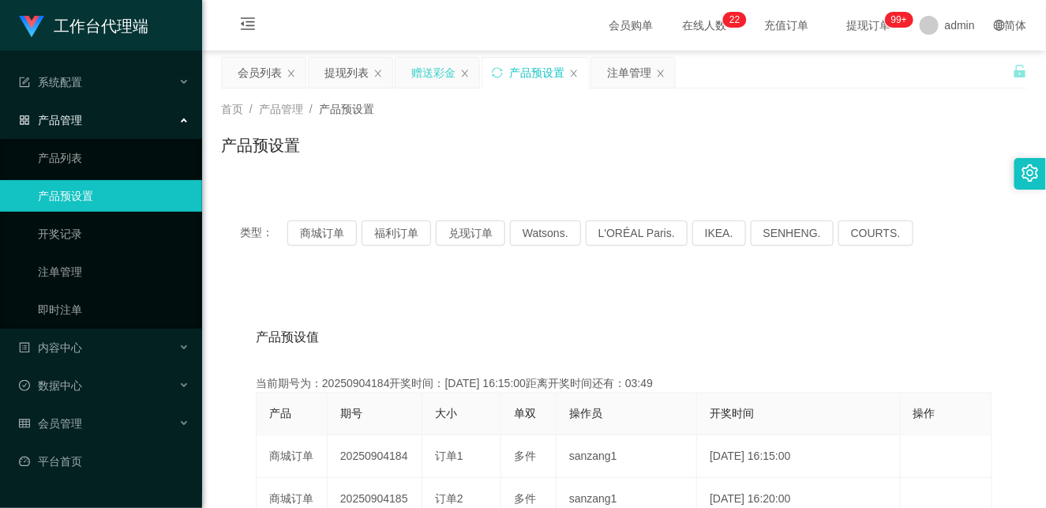
click at [429, 69] on div "赠送彩金" at bounding box center [433, 73] width 44 height 30
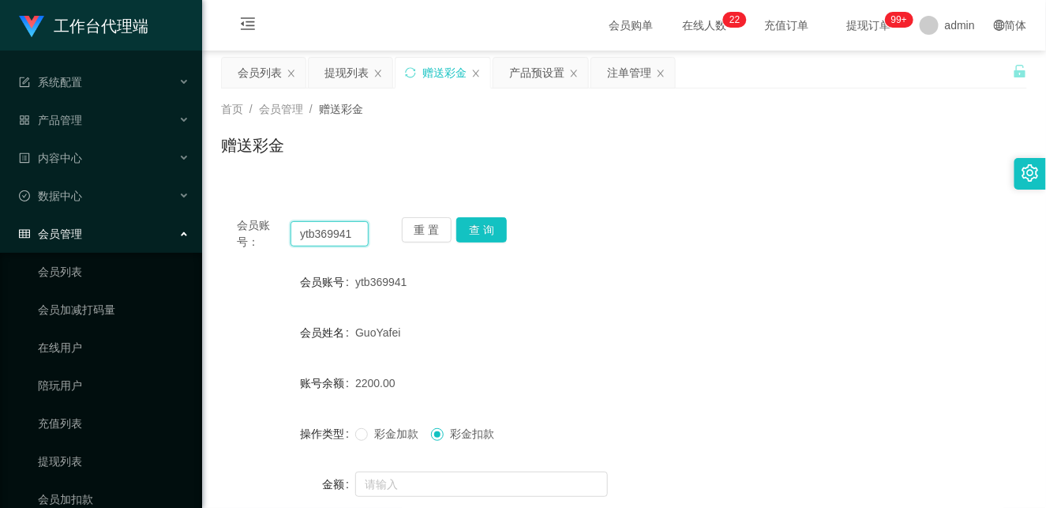
click at [327, 239] on input "ytb369941" at bounding box center [329, 233] width 78 height 25
paste input "Shirleys"
drag, startPoint x: 485, startPoint y: 225, endPoint x: 481, endPoint y: 238, distance: 13.2
click at [485, 225] on button "查 询" at bounding box center [481, 229] width 51 height 25
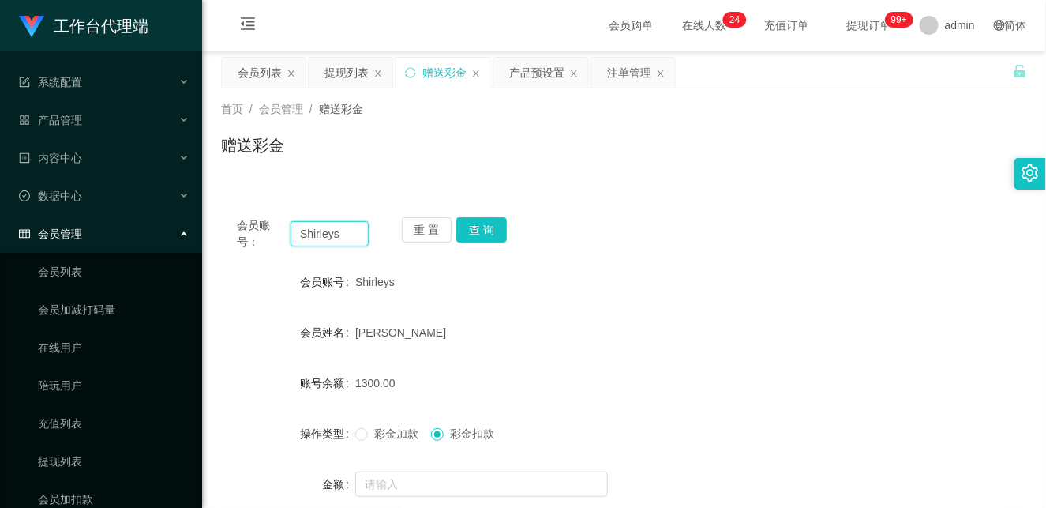
click at [304, 238] on input "Shirleys" at bounding box center [329, 233] width 78 height 25
click at [480, 234] on button "查 询" at bounding box center [481, 229] width 51 height 25
click at [849, 271] on div "会员账号 80838356" at bounding box center [624, 282] width 806 height 32
click at [493, 233] on button "查 询" at bounding box center [481, 229] width 51 height 25
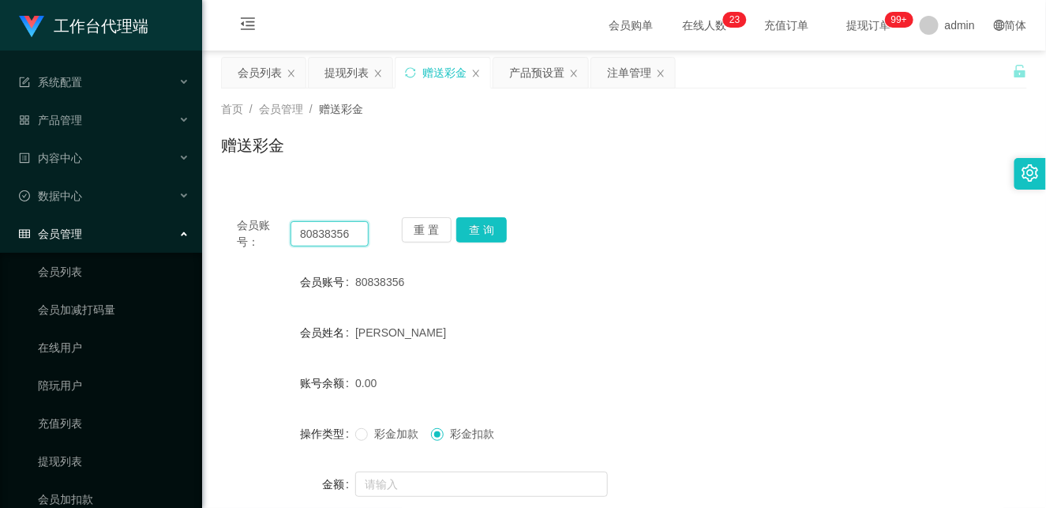
click at [328, 231] on input "80838356" at bounding box center [329, 233] width 78 height 25
click at [328, 234] on input "80838356" at bounding box center [329, 233] width 78 height 25
paste input "Shirleys"
type input "Shirleys"
click at [478, 230] on button "查 询" at bounding box center [481, 229] width 51 height 25
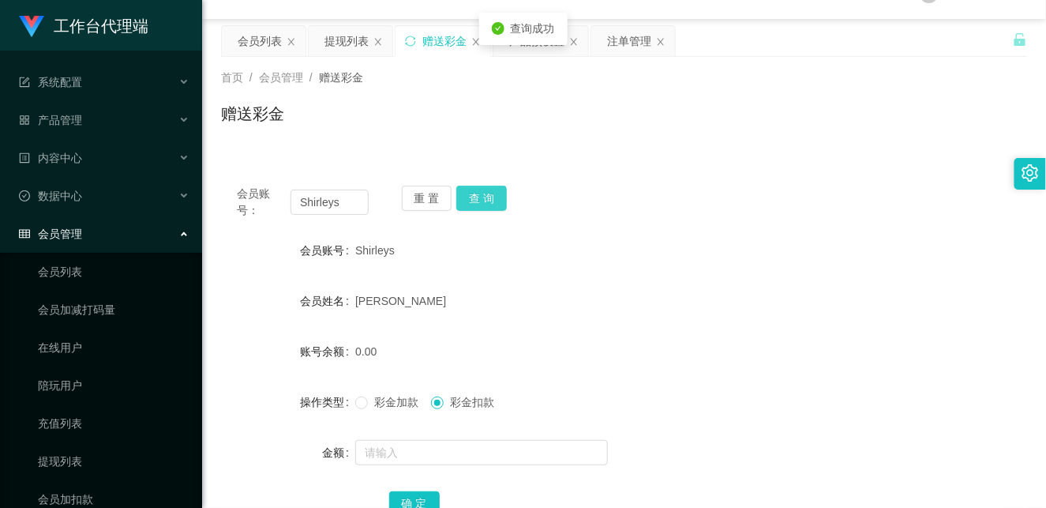
scroll to position [88, 0]
